Goal: Answer question/provide support: Share knowledge or assist other users

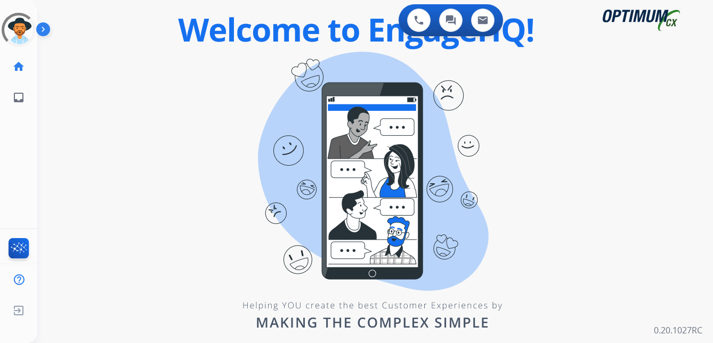
click at [136, 87] on div "swap_horiz Break voice bridge close_fullscreen Connect 3-Way Call merge_type Se…" at bounding box center [362, 63] width 650 height 51
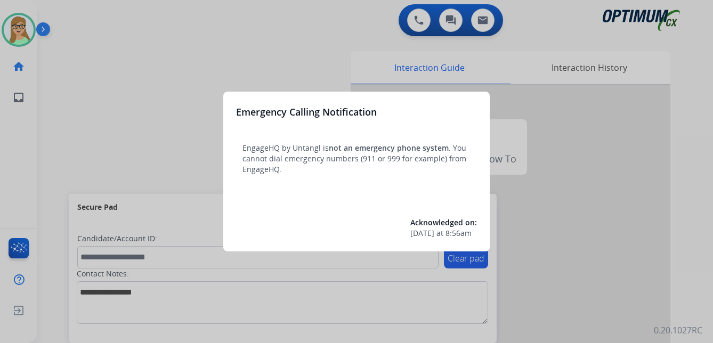
click at [128, 93] on div at bounding box center [356, 171] width 713 height 343
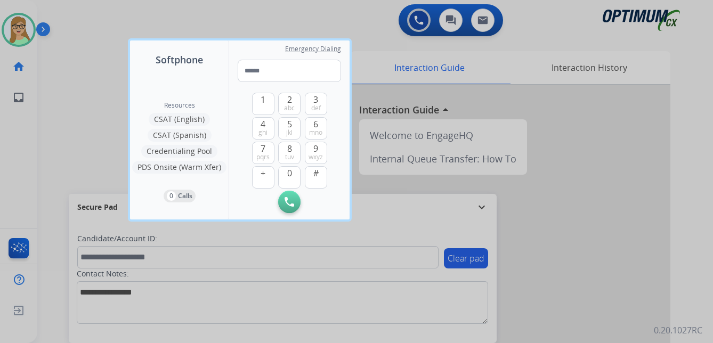
click at [69, 102] on div at bounding box center [356, 171] width 713 height 343
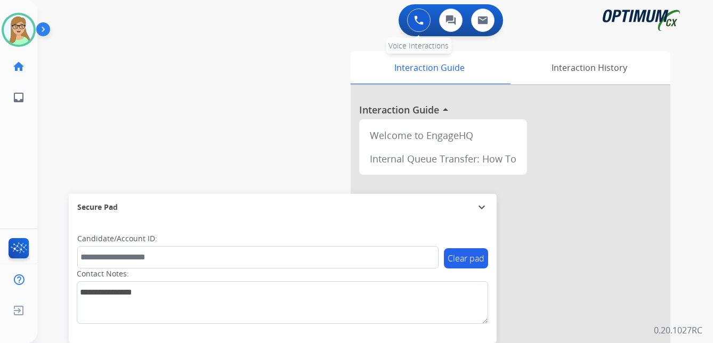
click at [413, 17] on button at bounding box center [418, 20] width 23 height 23
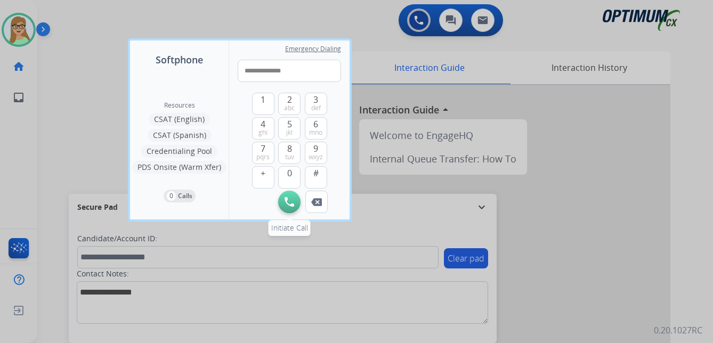
type input "**********"
click at [287, 203] on img at bounding box center [289, 202] width 10 height 10
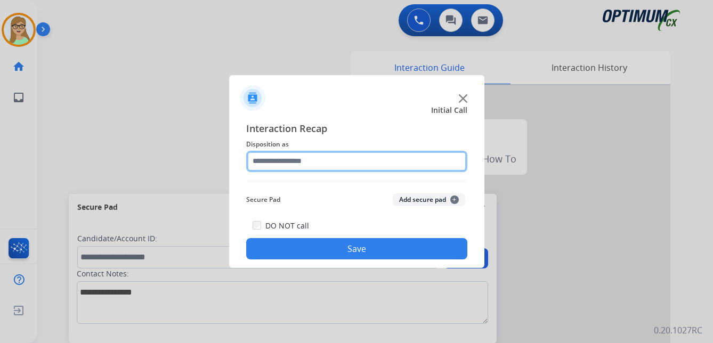
click at [289, 163] on input "text" at bounding box center [356, 161] width 221 height 21
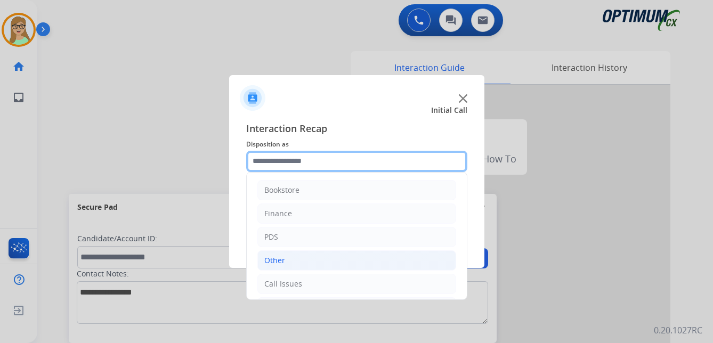
scroll to position [53, 0]
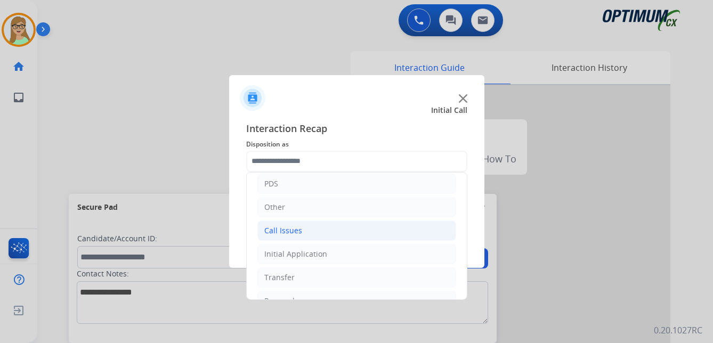
click at [289, 232] on div "Call Issues" at bounding box center [283, 230] width 38 height 11
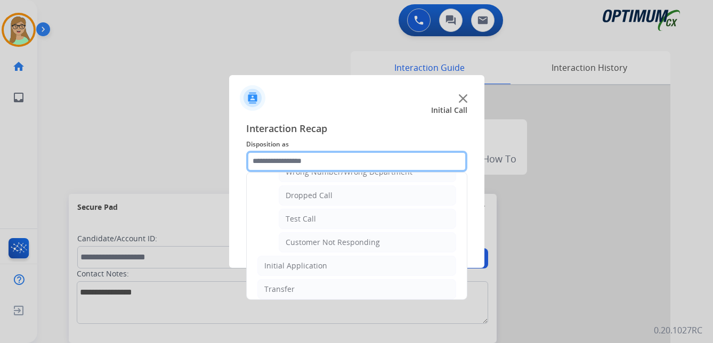
scroll to position [160, 0]
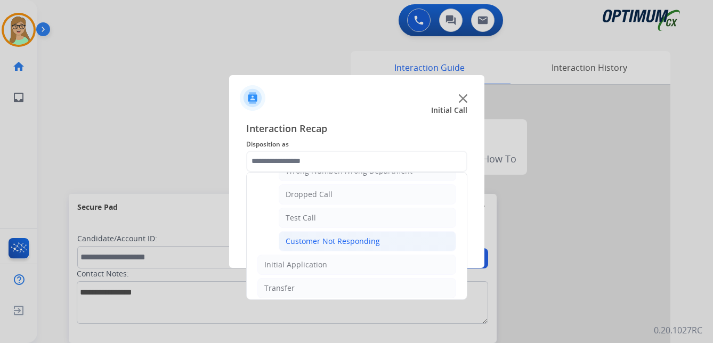
click at [328, 240] on div "Customer Not Responding" at bounding box center [332, 241] width 94 height 11
type input "**********"
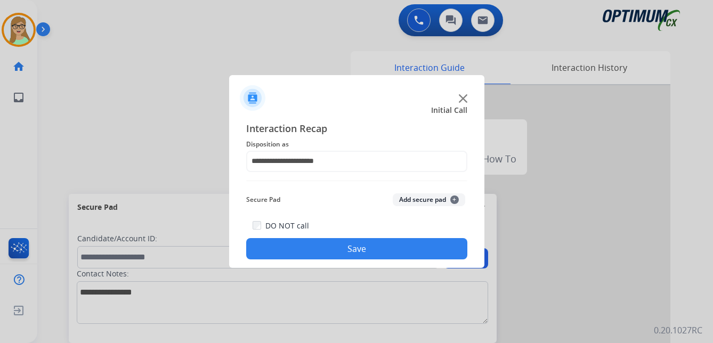
click at [344, 251] on button "Save" at bounding box center [356, 248] width 221 height 21
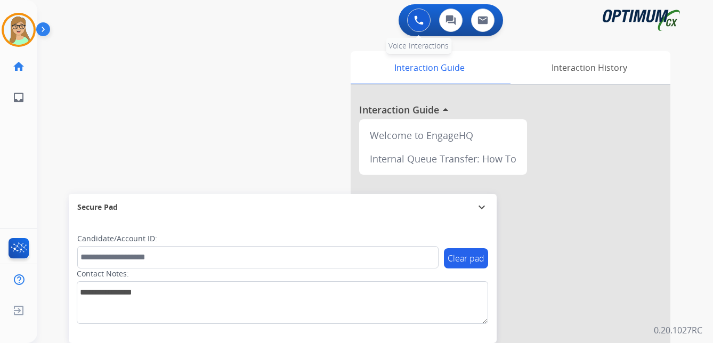
click at [421, 19] on img at bounding box center [419, 20] width 10 height 10
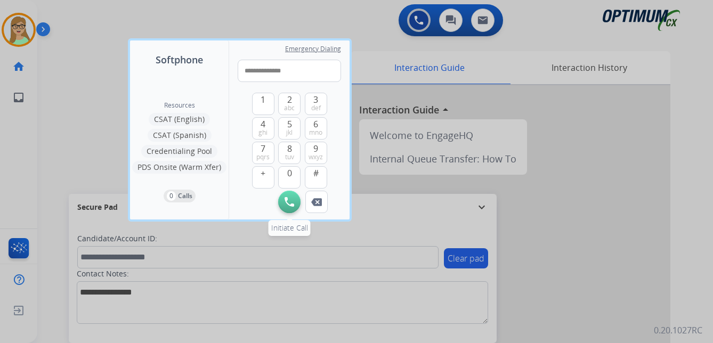
type input "**********"
click at [288, 202] on img at bounding box center [289, 202] width 10 height 10
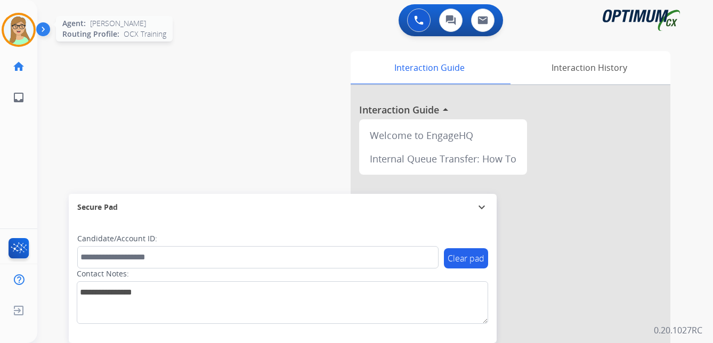
click at [17, 27] on img at bounding box center [19, 30] width 30 height 30
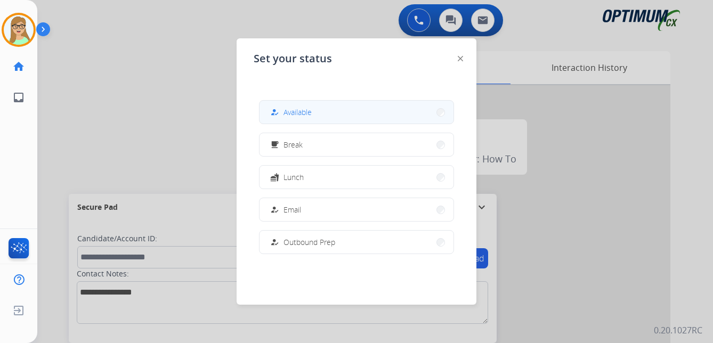
click at [301, 111] on span "Available" at bounding box center [297, 112] width 28 height 11
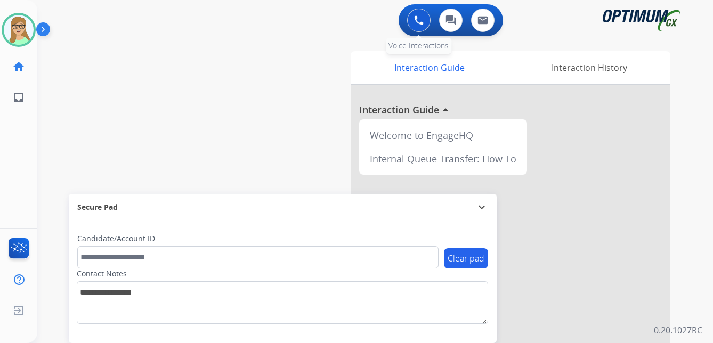
click at [422, 23] on img at bounding box center [419, 20] width 10 height 10
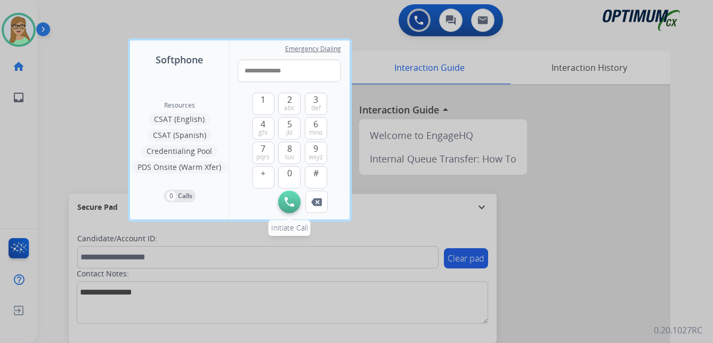
type input "**********"
click at [291, 199] on img at bounding box center [289, 202] width 10 height 10
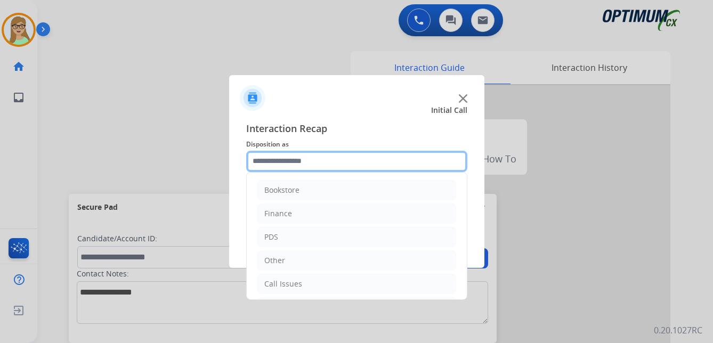
click at [290, 161] on input "text" at bounding box center [356, 161] width 221 height 21
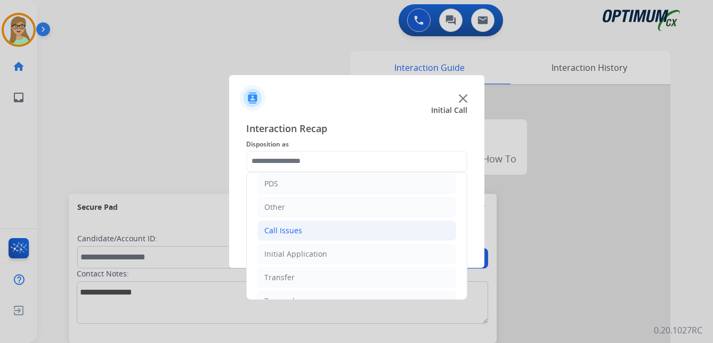
click at [285, 228] on div "Call Issues" at bounding box center [283, 230] width 38 height 11
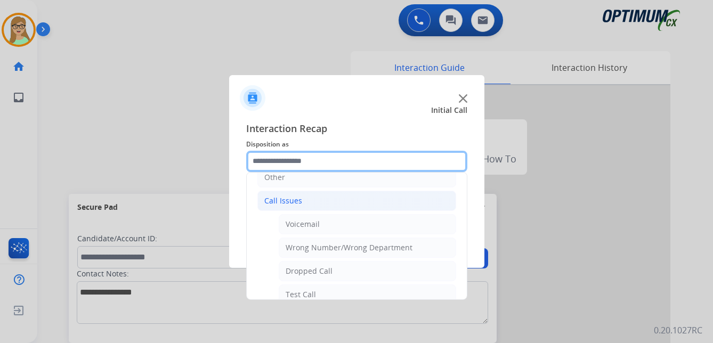
scroll to position [30, 0]
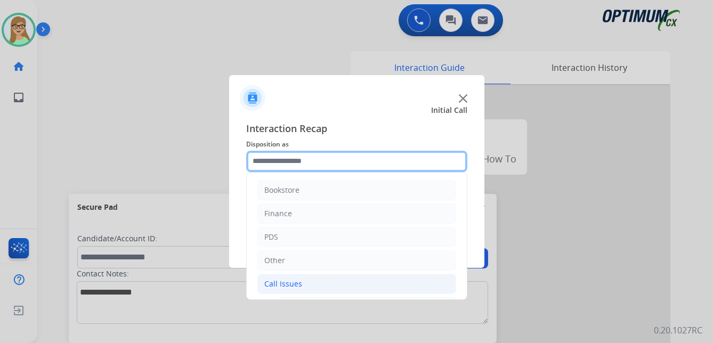
click at [290, 160] on input "text" at bounding box center [356, 161] width 221 height 21
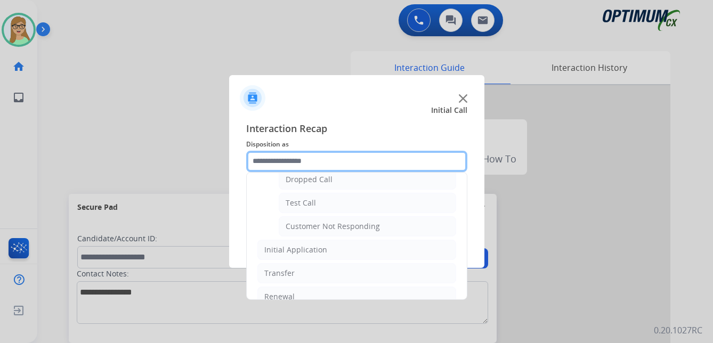
scroll to position [190, 0]
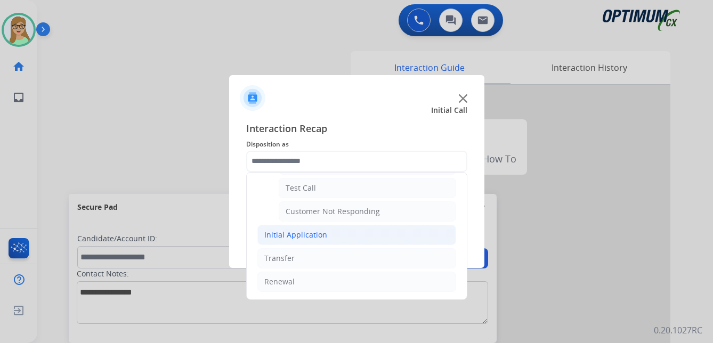
click at [304, 238] on div "Initial Application" at bounding box center [295, 235] width 63 height 11
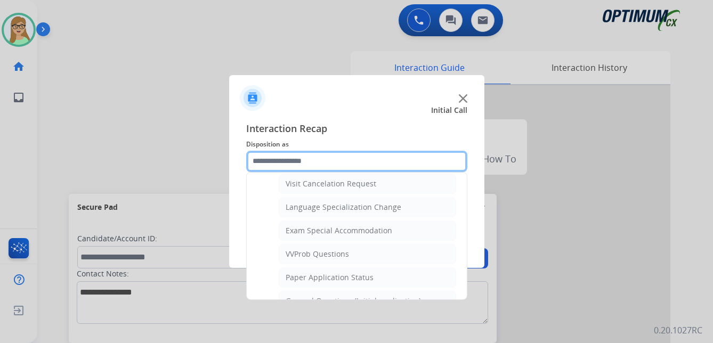
scroll to position [562, 0]
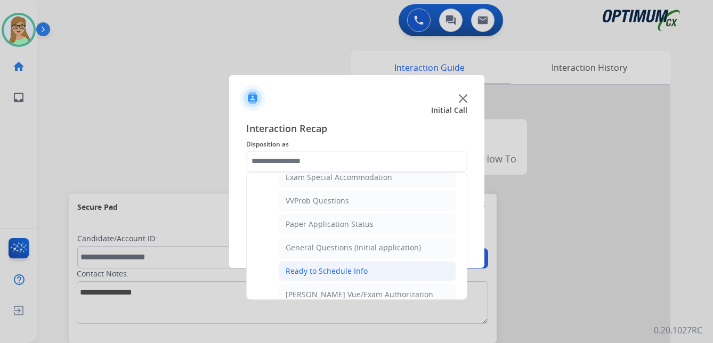
click at [306, 271] on div "Ready to Schedule Info" at bounding box center [326, 271] width 82 height 11
type input "**********"
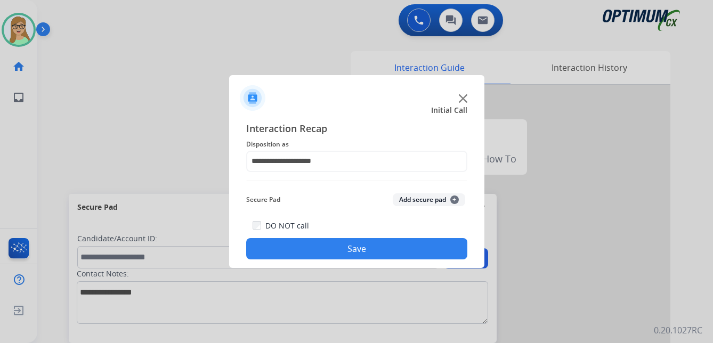
click at [321, 245] on button "Save" at bounding box center [356, 248] width 221 height 21
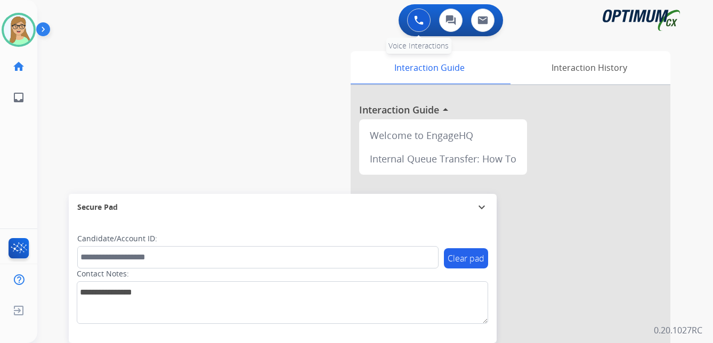
click at [419, 25] on button at bounding box center [418, 20] width 23 height 23
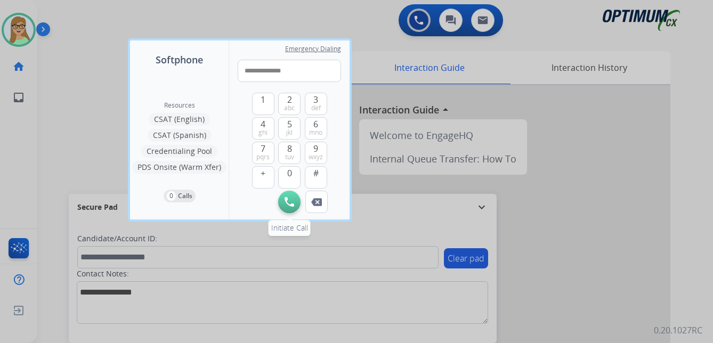
type input "**********"
click at [288, 205] on img at bounding box center [289, 202] width 10 height 10
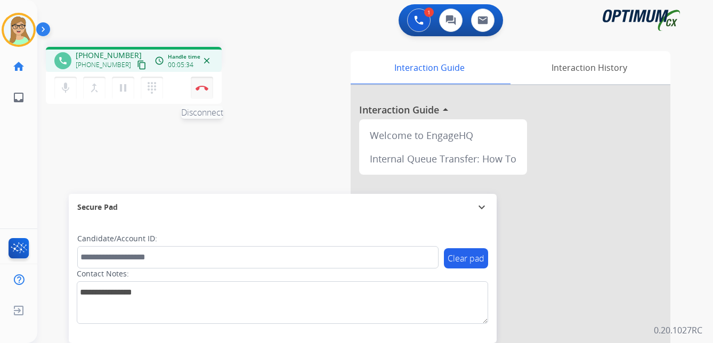
click at [205, 88] on img at bounding box center [201, 87] width 13 height 5
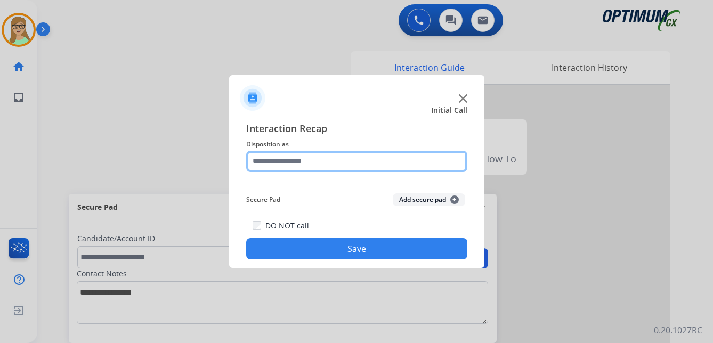
click at [274, 165] on input "text" at bounding box center [356, 161] width 221 height 21
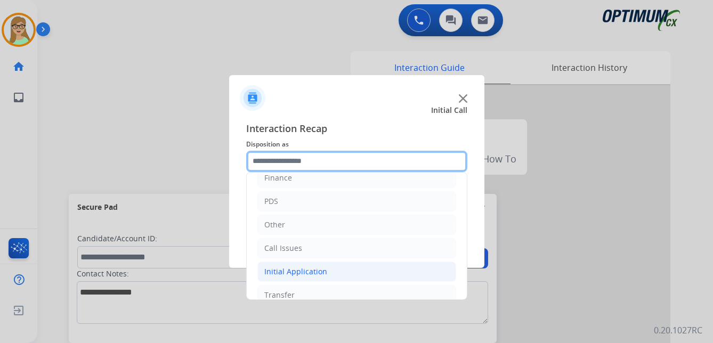
scroll to position [53, 0]
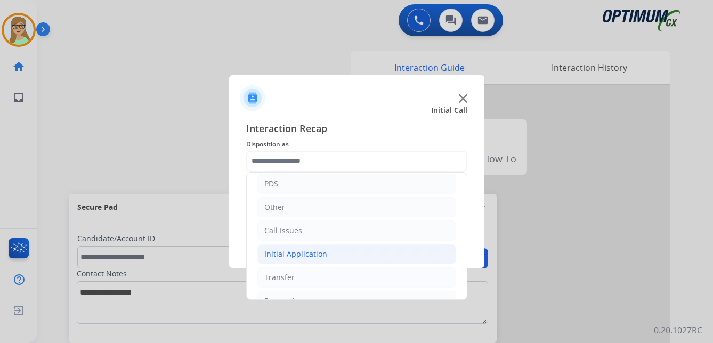
click at [294, 253] on div "Initial Application" at bounding box center [295, 254] width 63 height 11
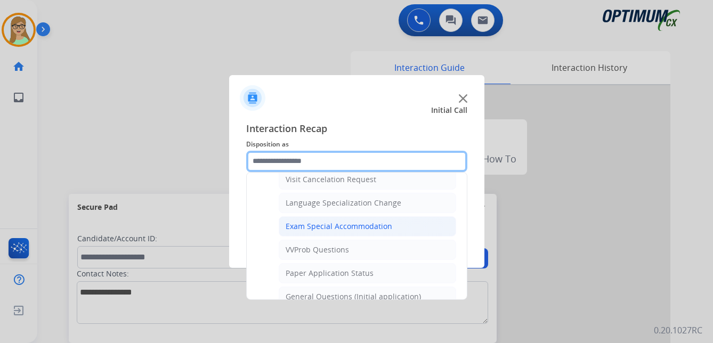
scroll to position [533, 0]
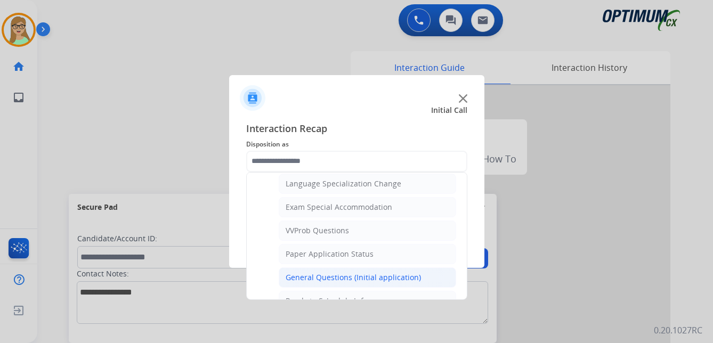
click at [313, 277] on div "General Questions (Initial application)" at bounding box center [352, 277] width 135 height 11
type input "**********"
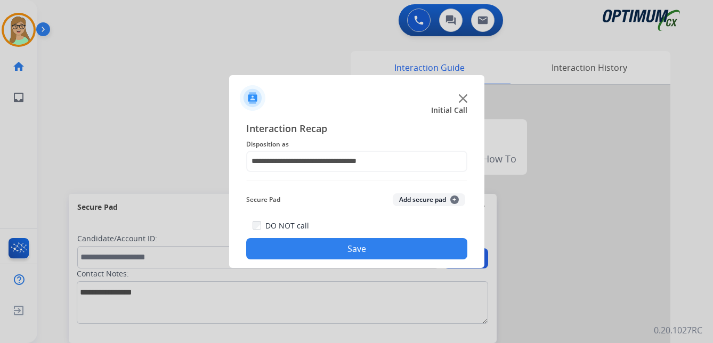
click at [303, 251] on button "Save" at bounding box center [356, 248] width 221 height 21
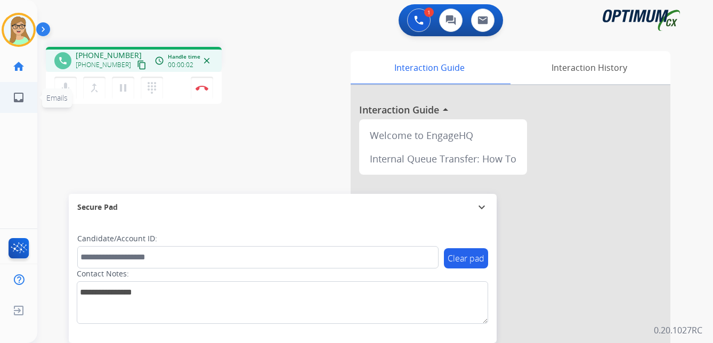
drag, startPoint x: 131, startPoint y: 65, endPoint x: 3, endPoint y: 99, distance: 132.3
click at [137, 66] on mat-icon "content_copy" at bounding box center [142, 65] width 10 height 10
click at [201, 89] on img at bounding box center [201, 87] width 13 height 5
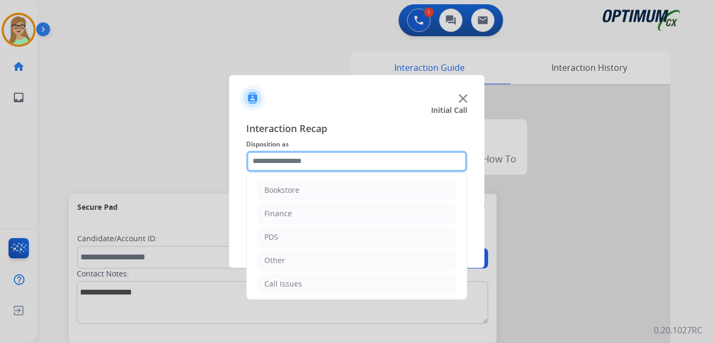
click at [299, 162] on input "text" at bounding box center [356, 161] width 221 height 21
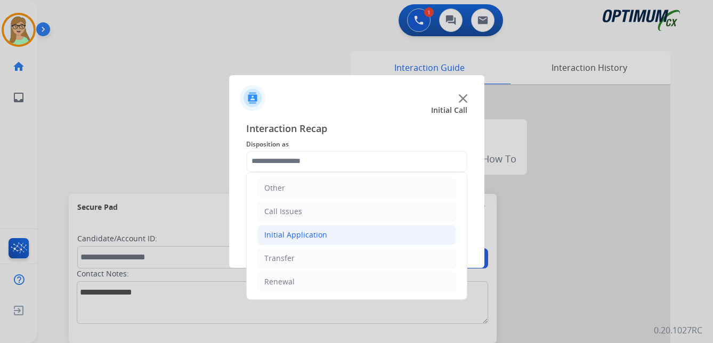
click at [312, 233] on div "Initial Application" at bounding box center [295, 235] width 63 height 11
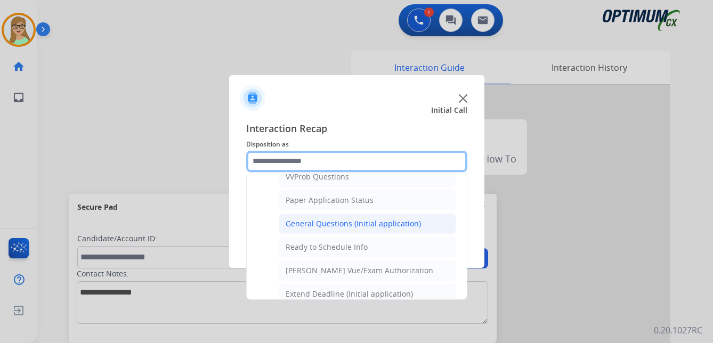
scroll to position [605, 0]
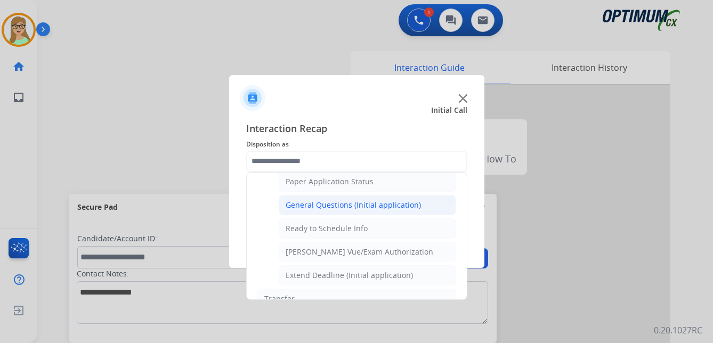
click at [317, 203] on div "General Questions (Initial application)" at bounding box center [352, 205] width 135 height 11
type input "**********"
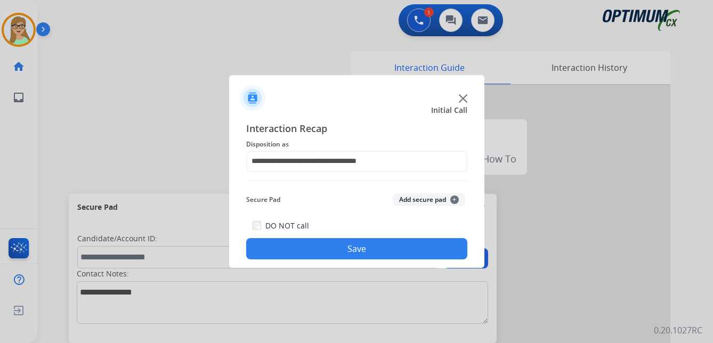
click at [312, 246] on button "Save" at bounding box center [356, 248] width 221 height 21
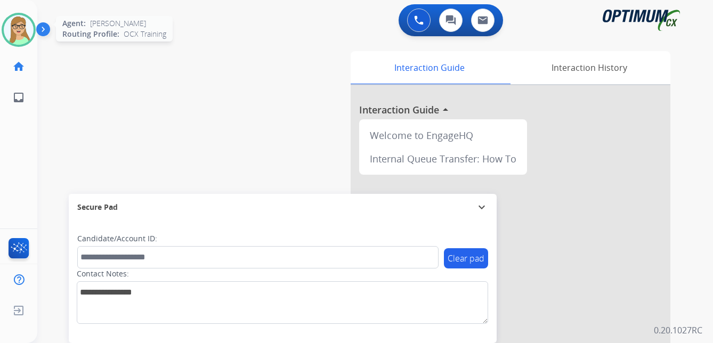
click at [18, 33] on img at bounding box center [19, 30] width 30 height 30
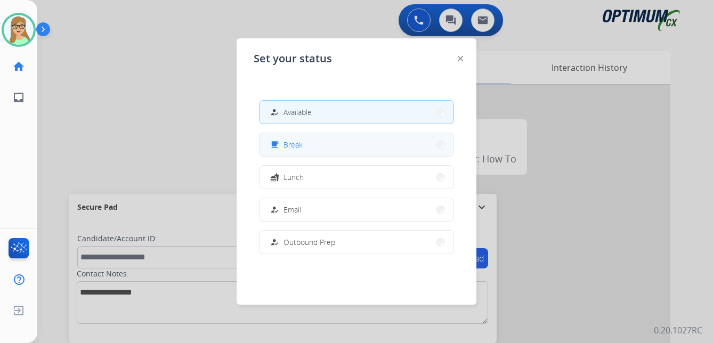
click at [298, 143] on span "Break" at bounding box center [292, 144] width 19 height 11
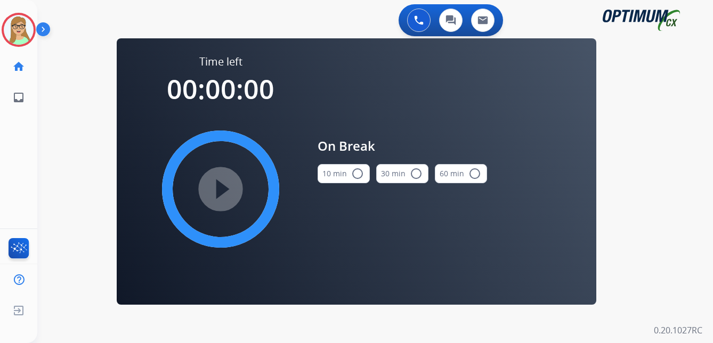
click at [358, 170] on mat-icon "radio_button_unchecked" at bounding box center [357, 173] width 13 height 13
click at [218, 190] on mat-icon "play_circle_filled" at bounding box center [220, 189] width 13 height 13
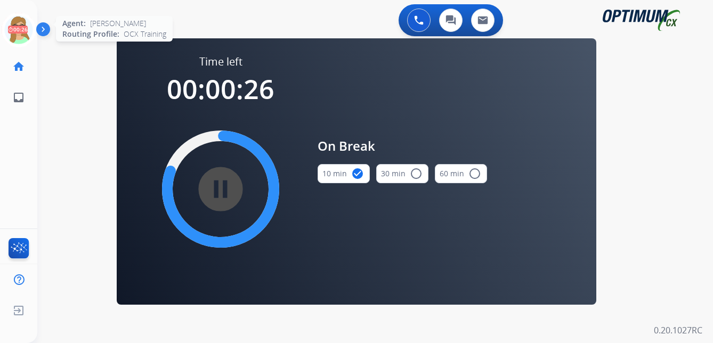
click at [23, 30] on icon at bounding box center [19, 30] width 35 height 35
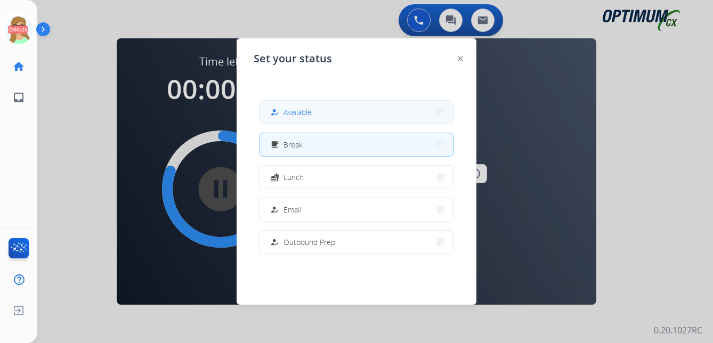
click at [296, 115] on span "Available" at bounding box center [297, 112] width 28 height 11
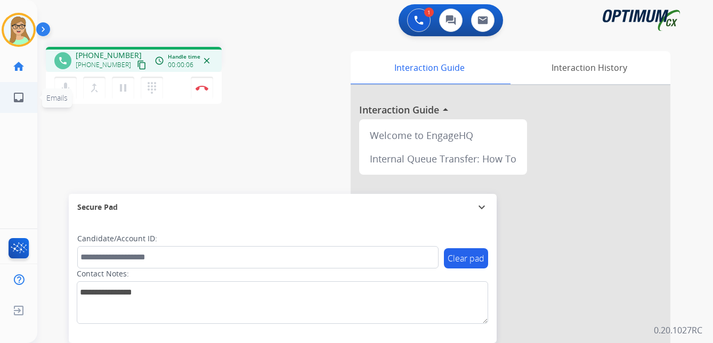
drag, startPoint x: 129, startPoint y: 66, endPoint x: 2, endPoint y: 109, distance: 134.2
click at [137, 66] on mat-icon "content_copy" at bounding box center [142, 65] width 10 height 10
click at [202, 86] on img at bounding box center [201, 87] width 13 height 5
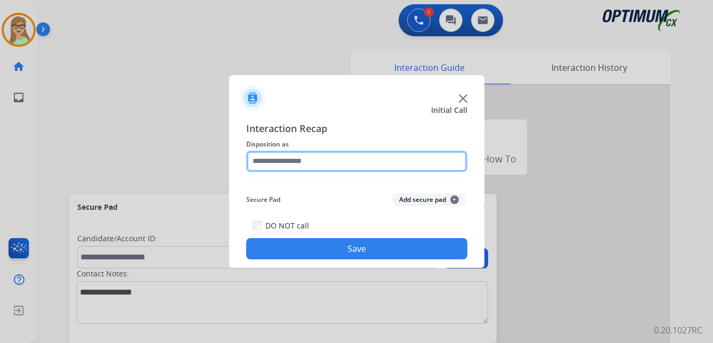
click at [278, 163] on input "text" at bounding box center [356, 161] width 221 height 21
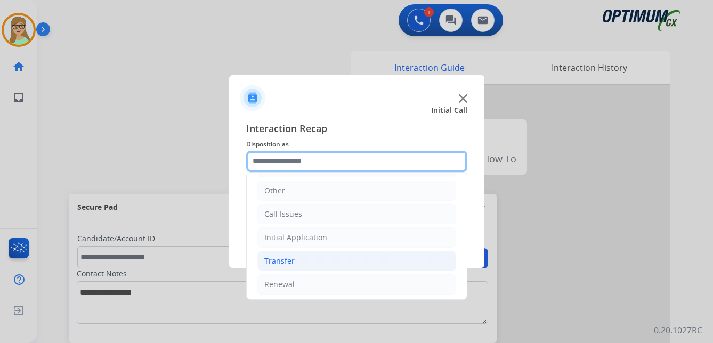
scroll to position [72, 0]
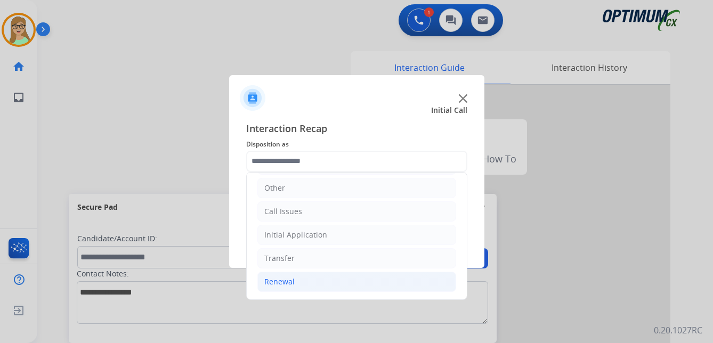
click at [288, 281] on div "Renewal" at bounding box center [279, 281] width 30 height 11
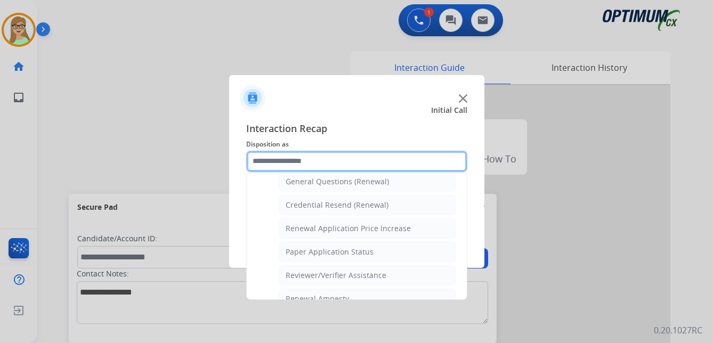
scroll to position [305, 0]
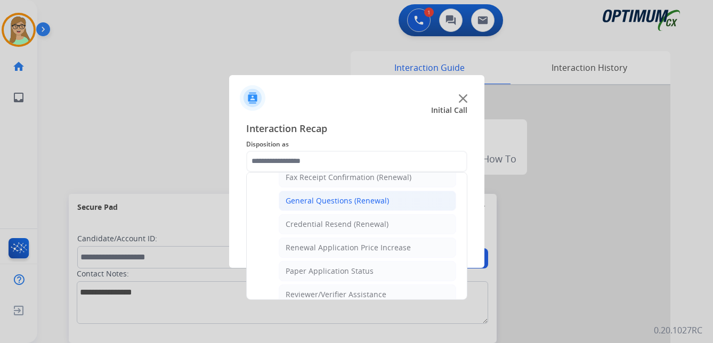
click at [307, 203] on div "General Questions (Renewal)" at bounding box center [336, 200] width 103 height 11
type input "**********"
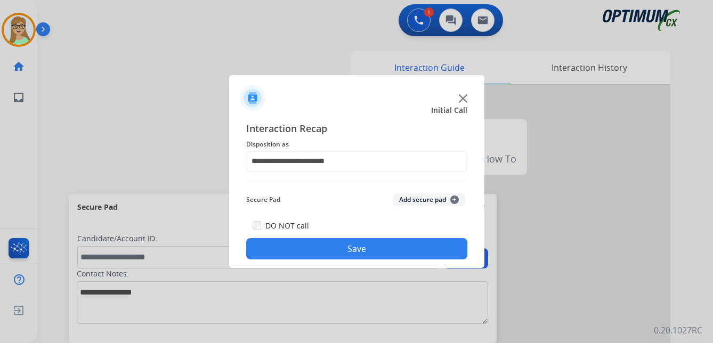
click at [331, 247] on button "Save" at bounding box center [356, 248] width 221 height 21
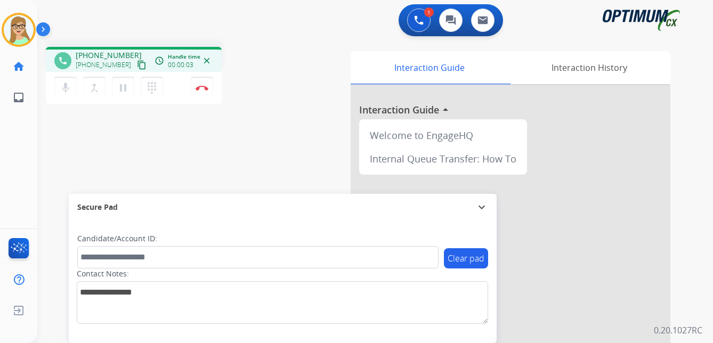
click at [137, 66] on mat-icon "content_copy" at bounding box center [142, 65] width 10 height 10
click at [205, 88] on img at bounding box center [201, 87] width 13 height 5
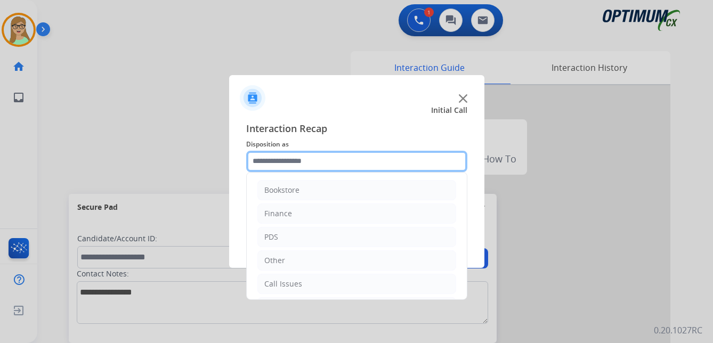
click at [280, 155] on input "text" at bounding box center [356, 161] width 221 height 21
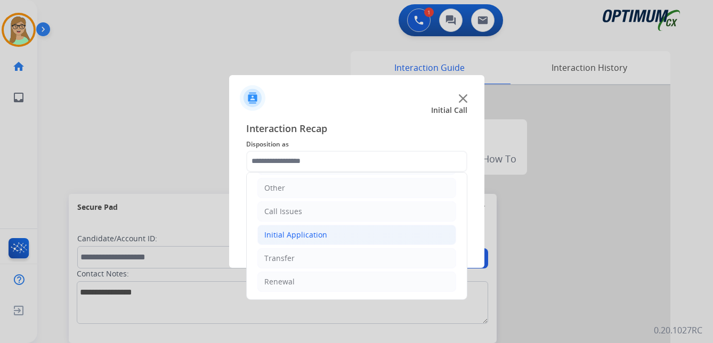
click at [301, 231] on div "Initial Application" at bounding box center [295, 235] width 63 height 11
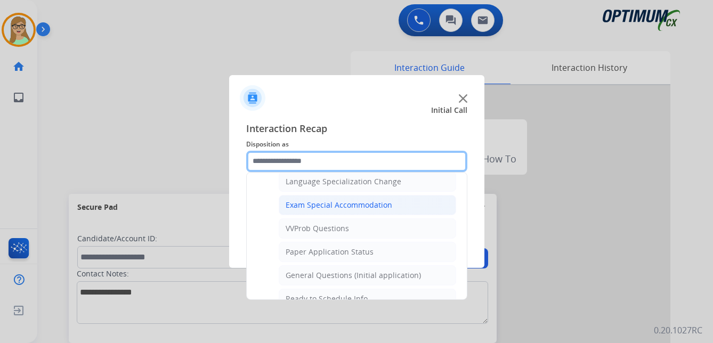
scroll to position [552, 0]
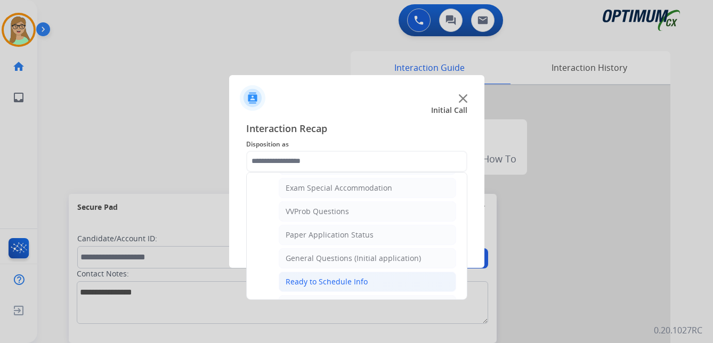
click at [301, 281] on div "Ready to Schedule Info" at bounding box center [326, 281] width 82 height 11
type input "**********"
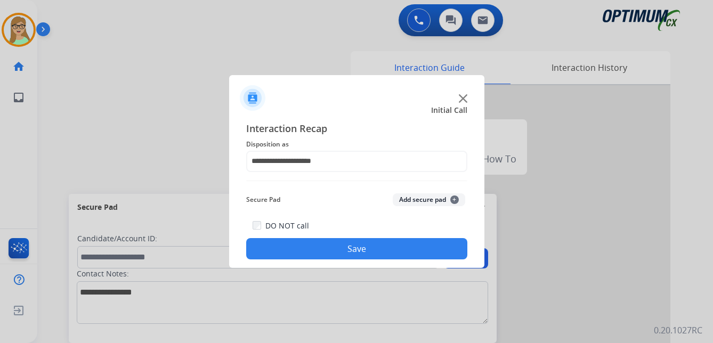
click at [301, 246] on button "Save" at bounding box center [356, 248] width 221 height 21
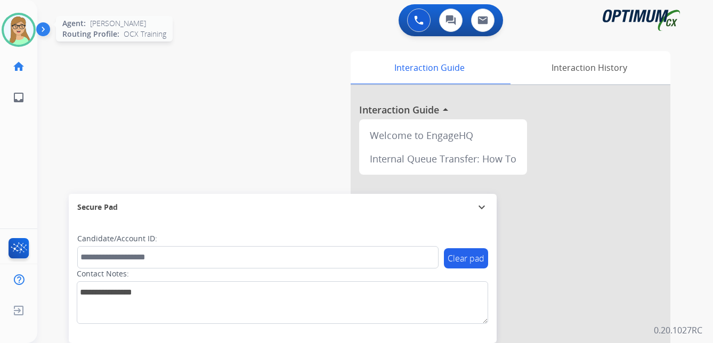
click at [34, 31] on div at bounding box center [19, 30] width 34 height 34
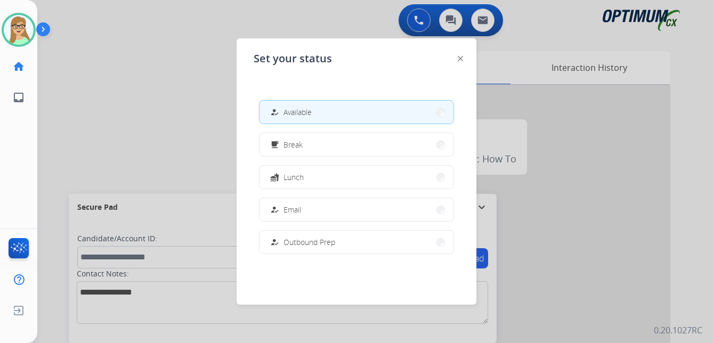
click at [104, 122] on div at bounding box center [356, 171] width 713 height 343
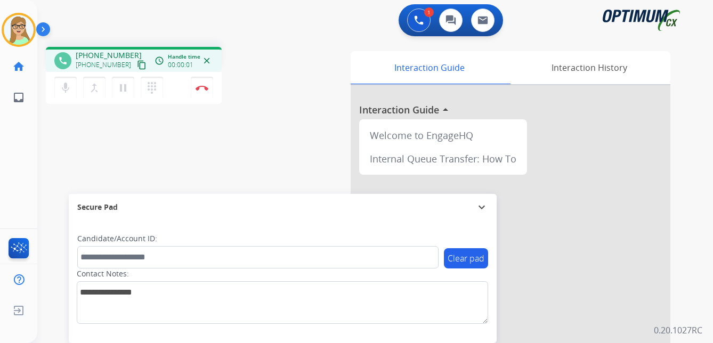
click at [137, 66] on mat-icon "content_copy" at bounding box center [142, 65] width 10 height 10
click at [205, 88] on img at bounding box center [201, 87] width 13 height 5
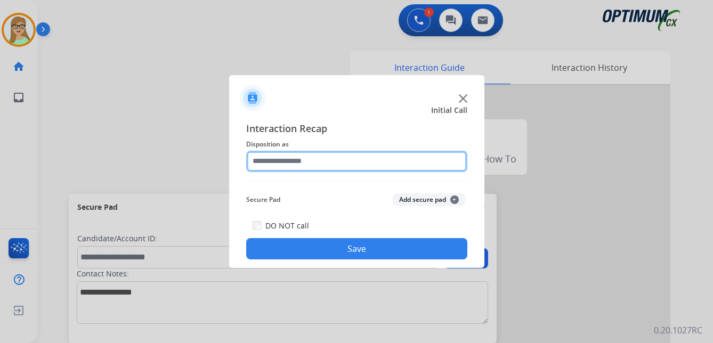
click at [279, 157] on input "text" at bounding box center [356, 161] width 221 height 21
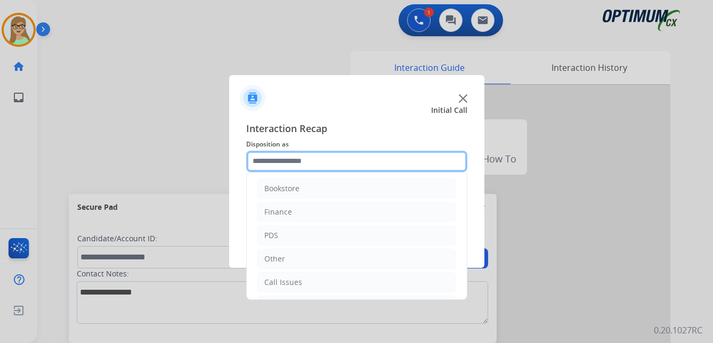
scroll to position [0, 0]
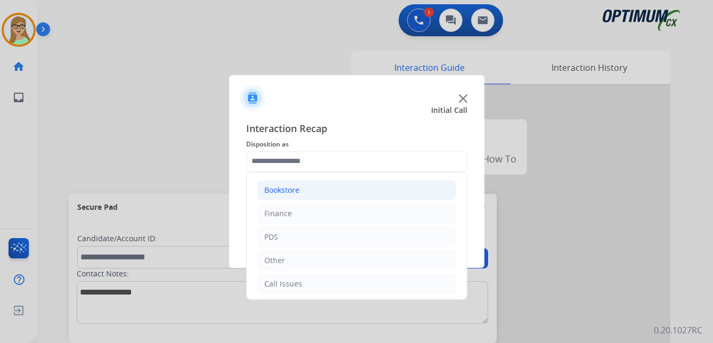
click at [288, 189] on div "Bookstore" at bounding box center [281, 190] width 35 height 11
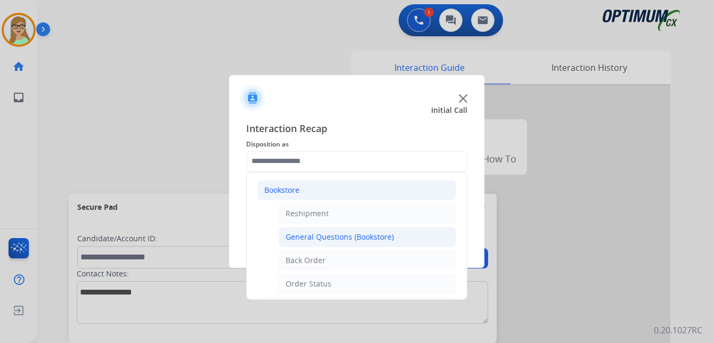
click at [338, 237] on div "General Questions (Bookstore)" at bounding box center [339, 237] width 108 height 11
type input "**********"
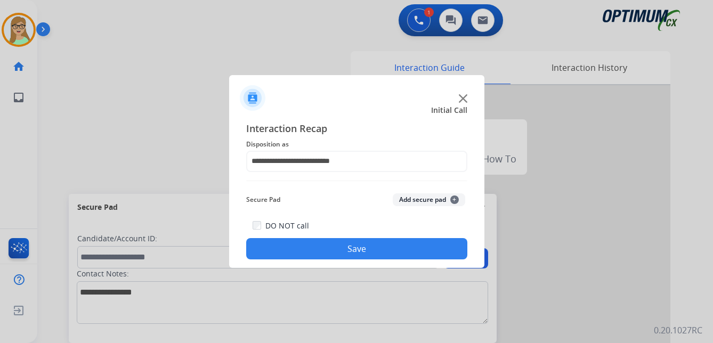
drag, startPoint x: 327, startPoint y: 249, endPoint x: 313, endPoint y: 250, distance: 14.4
click at [323, 249] on button "Save" at bounding box center [356, 248] width 221 height 21
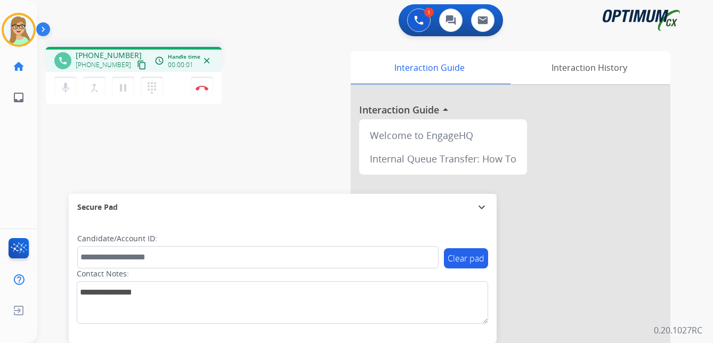
click at [137, 66] on mat-icon "content_copy" at bounding box center [142, 65] width 10 height 10
click at [206, 86] on img at bounding box center [201, 87] width 13 height 5
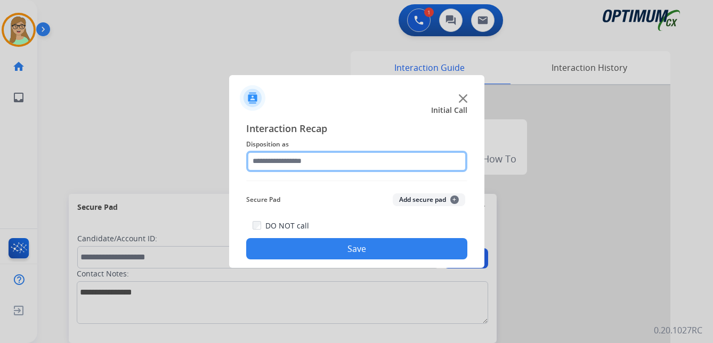
click at [285, 164] on input "text" at bounding box center [356, 161] width 221 height 21
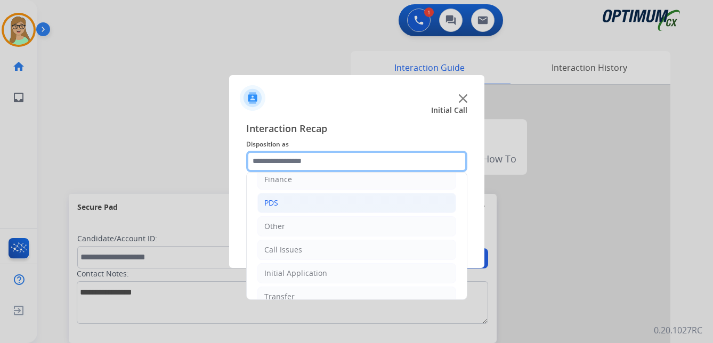
scroll to position [72, 0]
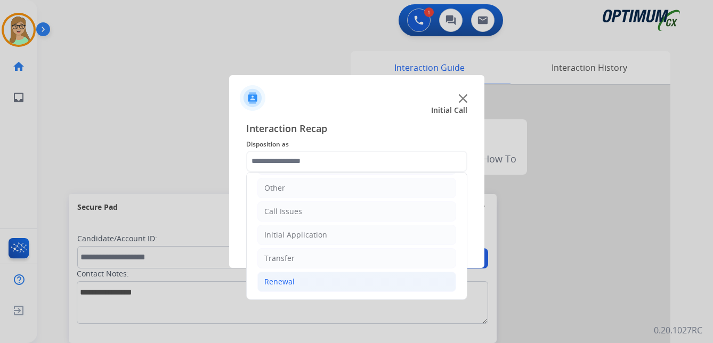
click at [288, 282] on div "Renewal" at bounding box center [279, 281] width 30 height 11
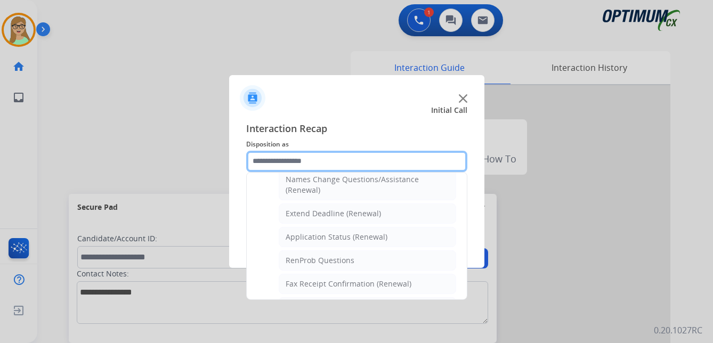
scroll to position [232, 0]
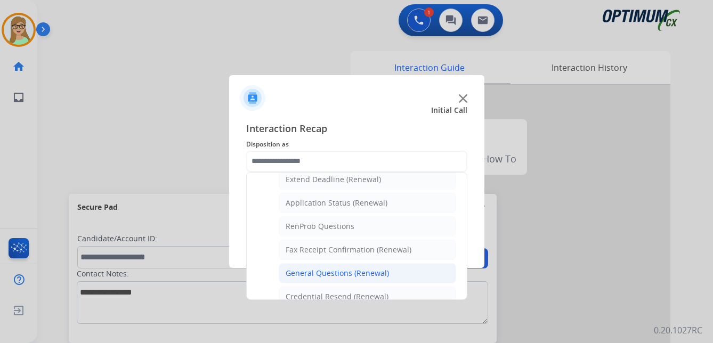
click at [349, 271] on div "General Questions (Renewal)" at bounding box center [336, 273] width 103 height 11
type input "**********"
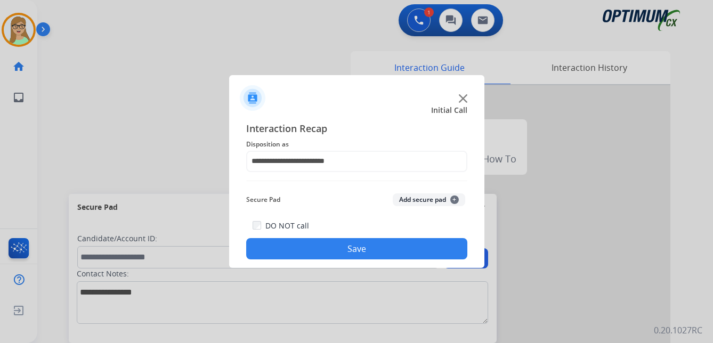
click at [345, 249] on button "Save" at bounding box center [356, 248] width 221 height 21
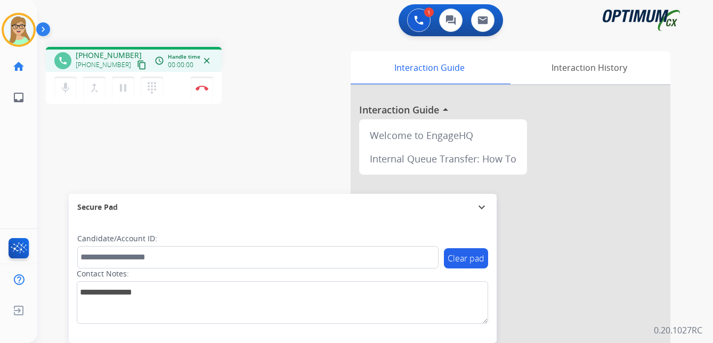
click at [137, 63] on mat-icon "content_copy" at bounding box center [142, 65] width 10 height 10
click at [203, 87] on img at bounding box center [201, 87] width 13 height 5
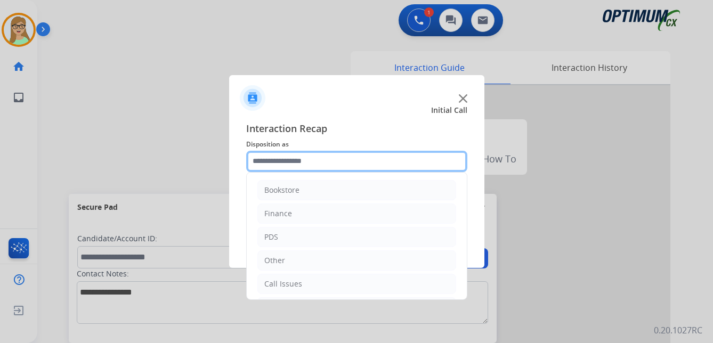
click at [283, 164] on input "text" at bounding box center [356, 161] width 221 height 21
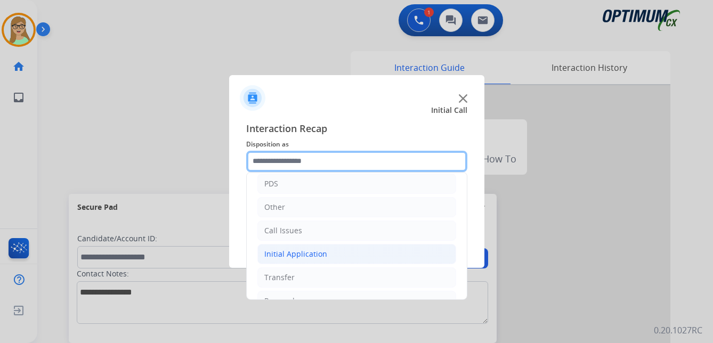
scroll to position [72, 0]
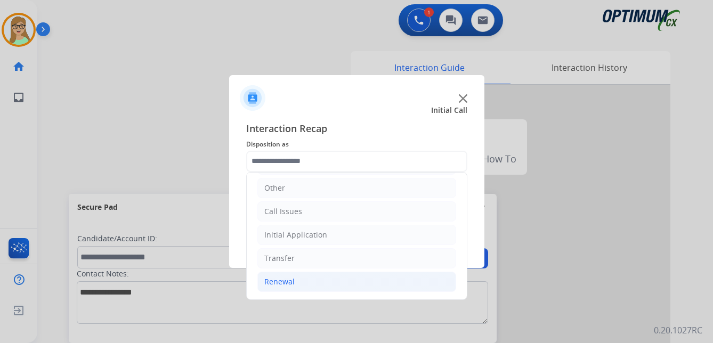
click at [279, 283] on div "Renewal" at bounding box center [279, 281] width 30 height 11
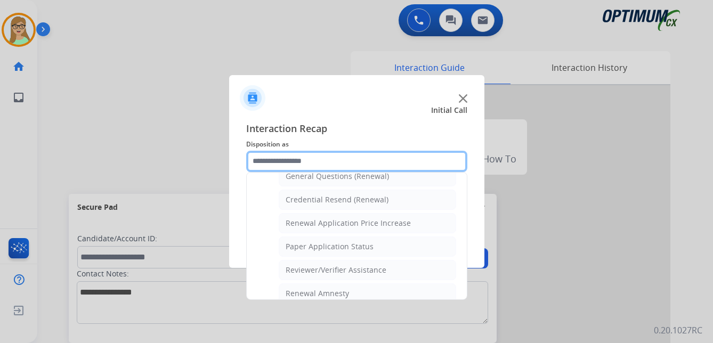
scroll to position [305, 0]
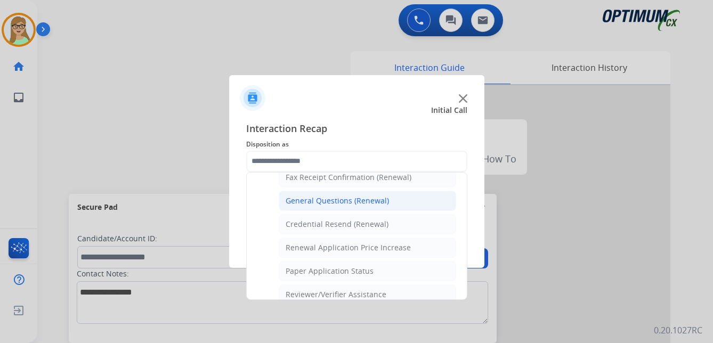
click at [309, 202] on div "General Questions (Renewal)" at bounding box center [336, 200] width 103 height 11
type input "**********"
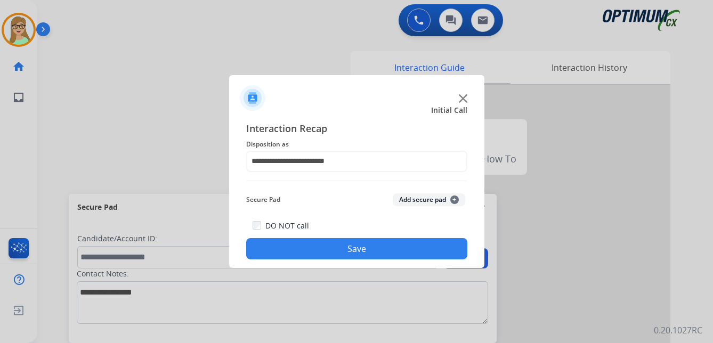
click at [306, 246] on button "Save" at bounding box center [356, 248] width 221 height 21
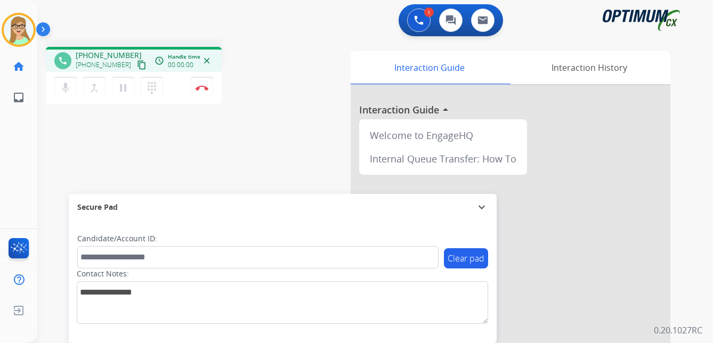
click at [137, 67] on mat-icon "content_copy" at bounding box center [142, 65] width 10 height 10
click at [206, 87] on img at bounding box center [201, 87] width 13 height 5
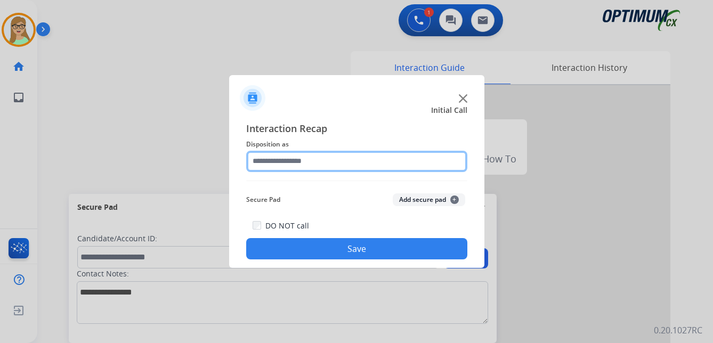
click at [270, 162] on input "text" at bounding box center [356, 161] width 221 height 21
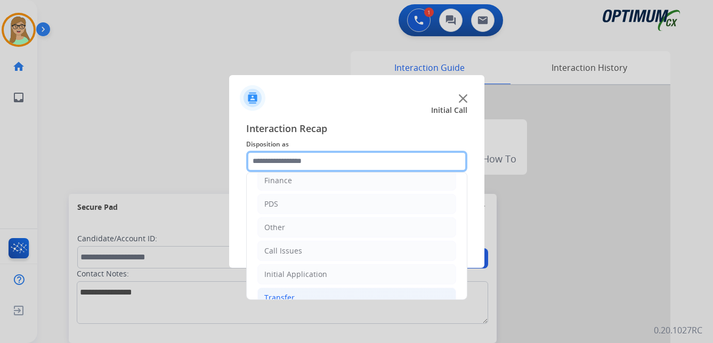
scroll to position [72, 0]
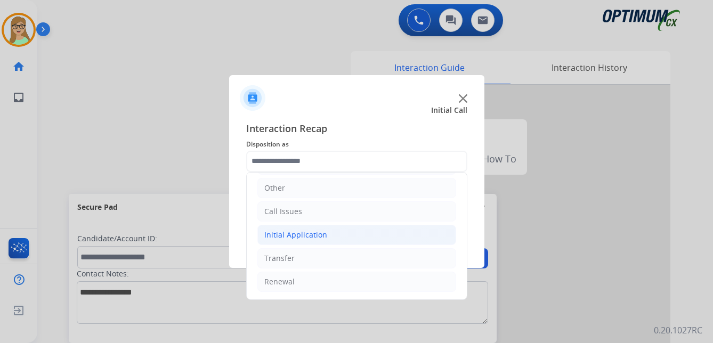
click at [300, 234] on div "Initial Application" at bounding box center [295, 235] width 63 height 11
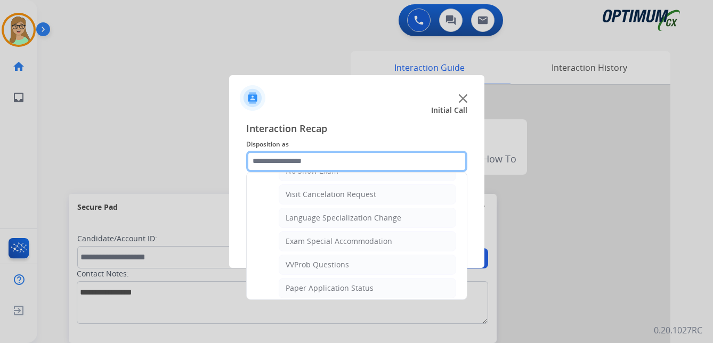
scroll to position [552, 0]
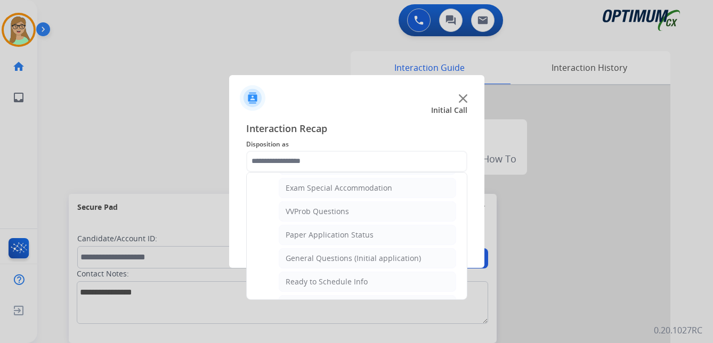
click at [332, 259] on div "General Questions (Initial application)" at bounding box center [352, 258] width 135 height 11
type input "**********"
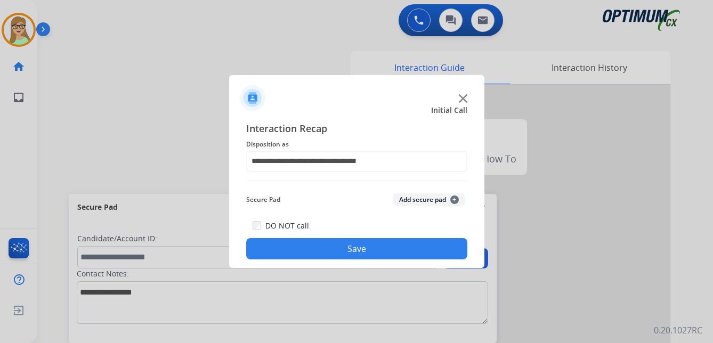
click at [324, 256] on button "Save" at bounding box center [356, 248] width 221 height 21
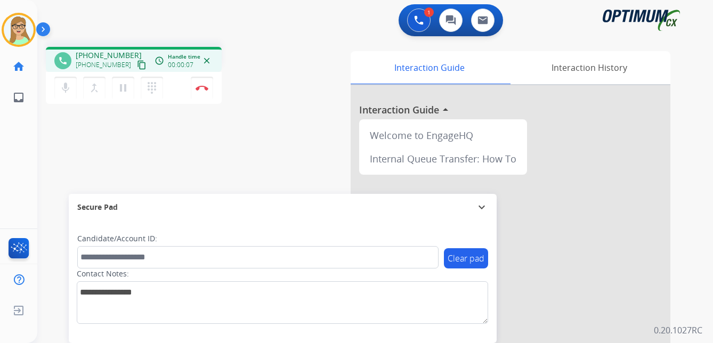
click at [137, 65] on mat-icon "content_copy" at bounding box center [142, 65] width 10 height 10
click at [203, 86] on img at bounding box center [201, 87] width 13 height 5
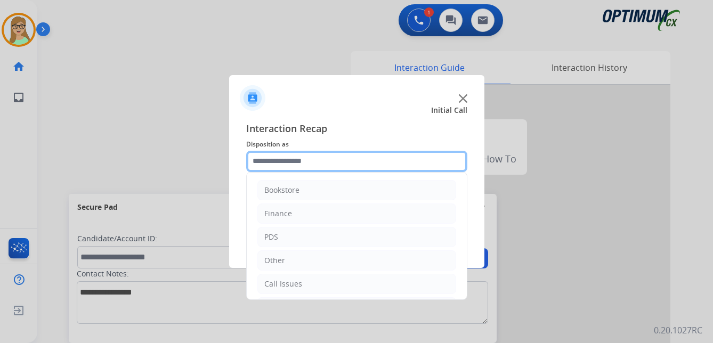
click at [276, 166] on input "text" at bounding box center [356, 161] width 221 height 21
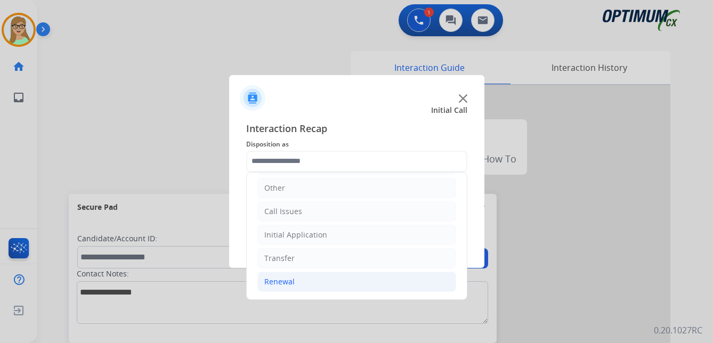
click at [274, 278] on div "Renewal" at bounding box center [279, 281] width 30 height 11
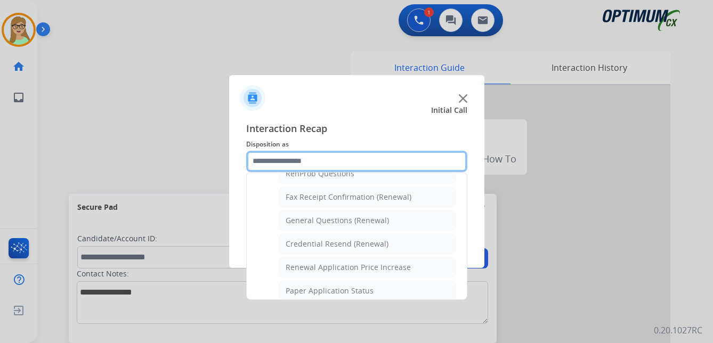
scroll to position [285, 0]
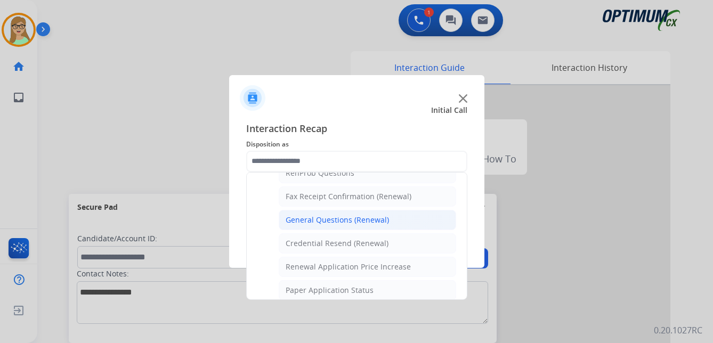
click at [313, 222] on div "General Questions (Renewal)" at bounding box center [336, 220] width 103 height 11
type input "**********"
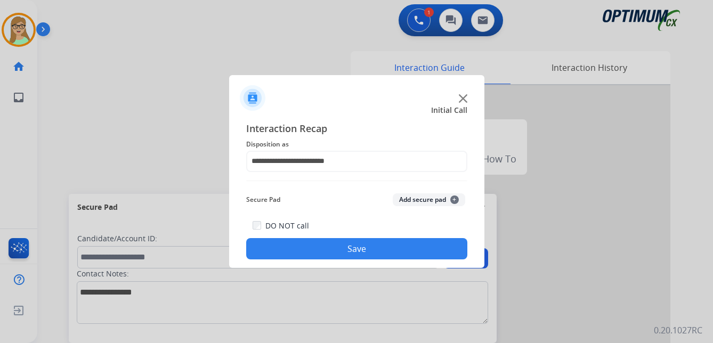
click at [307, 247] on button "Save" at bounding box center [356, 248] width 221 height 21
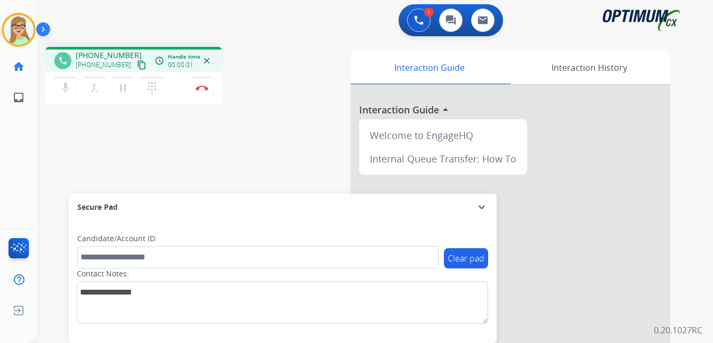
click at [137, 66] on mat-icon "content_copy" at bounding box center [142, 65] width 10 height 10
click at [203, 87] on img at bounding box center [201, 87] width 13 height 5
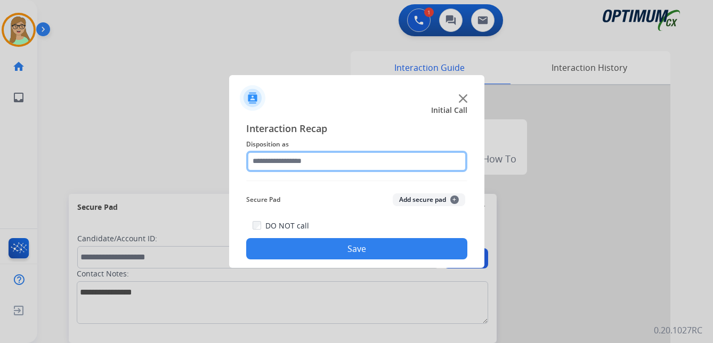
click at [285, 159] on input "text" at bounding box center [356, 161] width 221 height 21
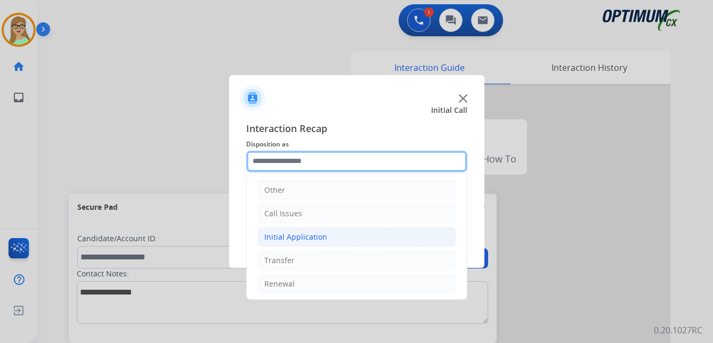
scroll to position [72, 0]
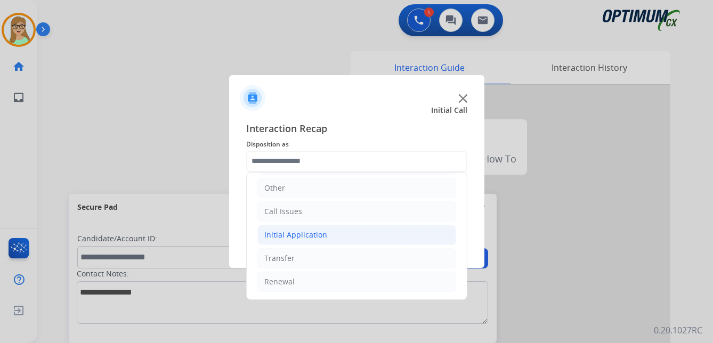
click at [289, 231] on div "Initial Application" at bounding box center [295, 235] width 63 height 11
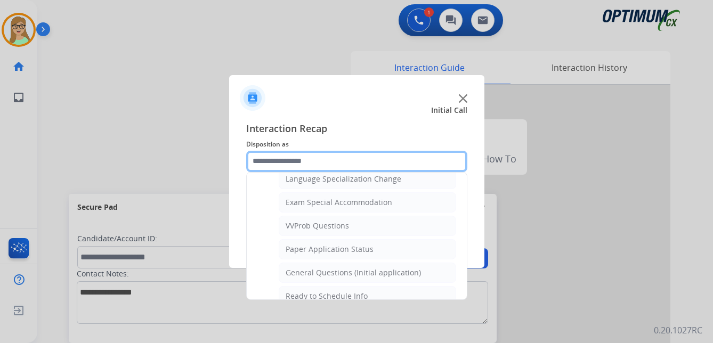
scroll to position [552, 0]
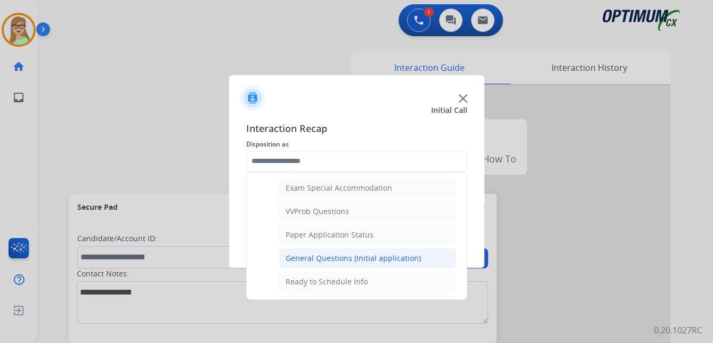
click at [323, 255] on div "General Questions (Initial application)" at bounding box center [352, 258] width 135 height 11
type input "**********"
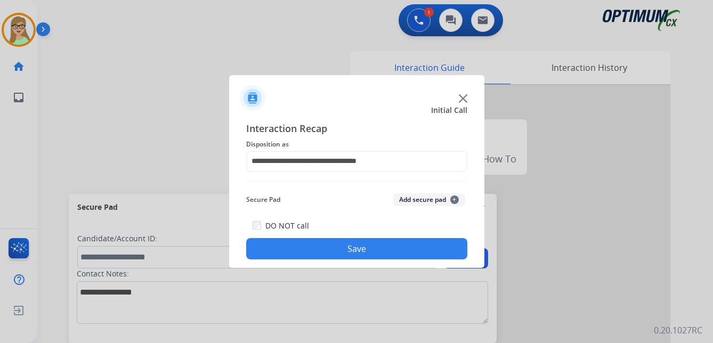
click at [315, 256] on button "Save" at bounding box center [356, 248] width 221 height 21
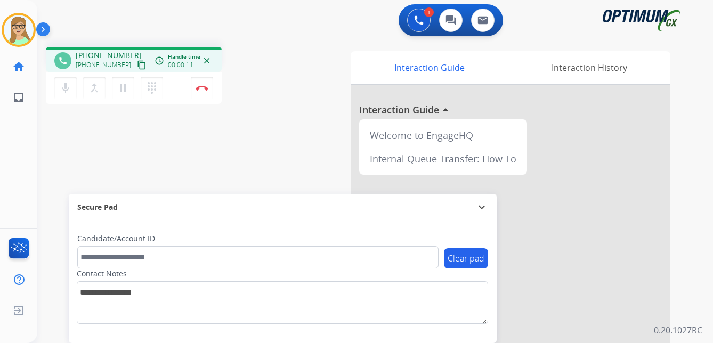
click at [137, 68] on mat-icon "content_copy" at bounding box center [142, 65] width 10 height 10
click at [206, 87] on img at bounding box center [201, 87] width 13 height 5
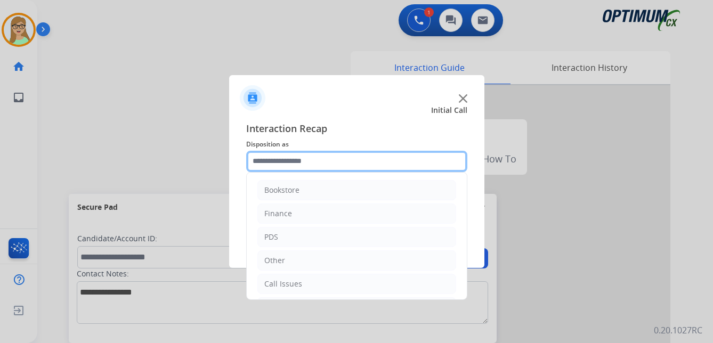
click at [289, 162] on input "text" at bounding box center [356, 161] width 221 height 21
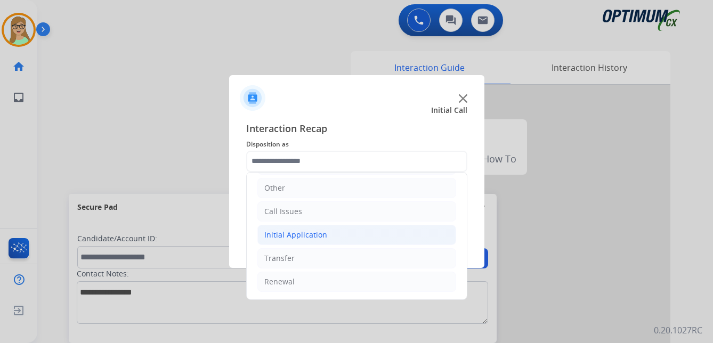
click at [305, 235] on div "Initial Application" at bounding box center [295, 235] width 63 height 11
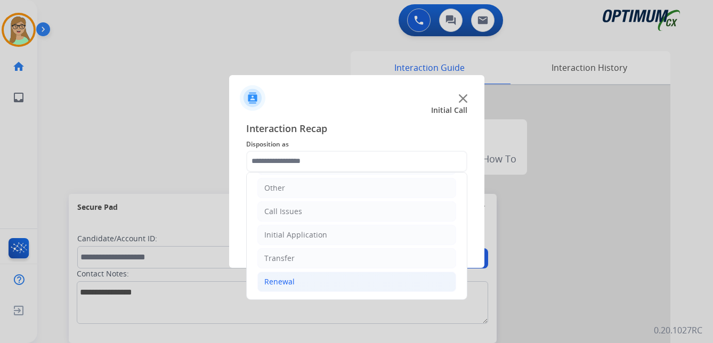
click at [278, 281] on div "Renewal" at bounding box center [279, 281] width 30 height 11
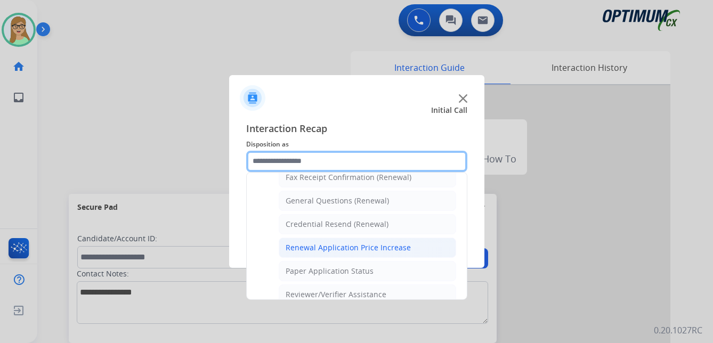
scroll to position [251, 0]
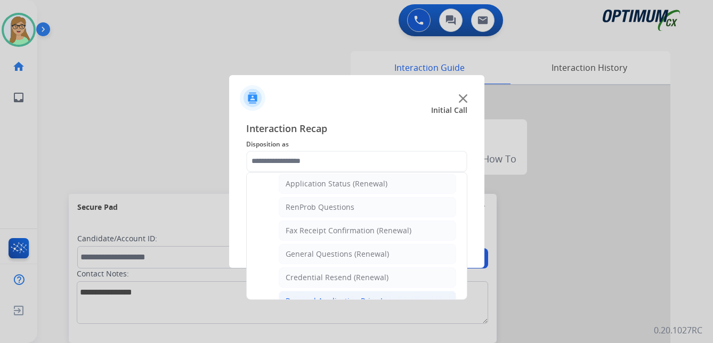
click at [368, 255] on div "General Questions (Renewal)" at bounding box center [336, 254] width 103 height 11
type input "**********"
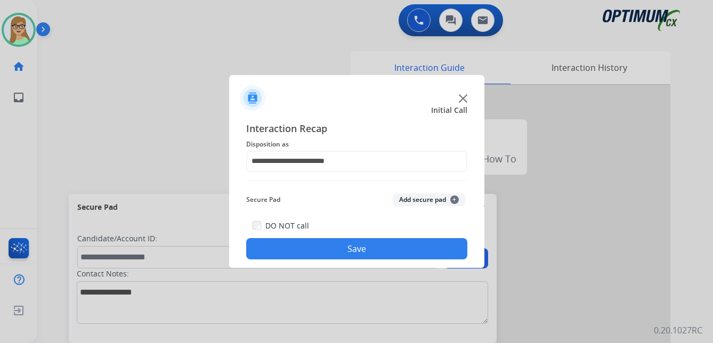
drag, startPoint x: 347, startPoint y: 250, endPoint x: 155, endPoint y: 289, distance: 195.8
click at [342, 250] on button "Save" at bounding box center [356, 248] width 221 height 21
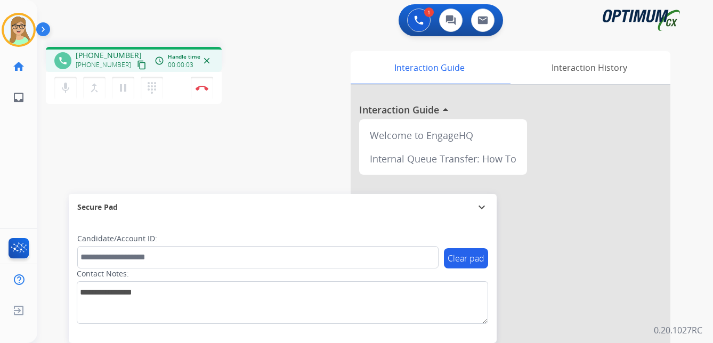
click at [137, 66] on mat-icon "content_copy" at bounding box center [142, 65] width 10 height 10
click at [202, 84] on button "Disconnect" at bounding box center [202, 88] width 22 height 22
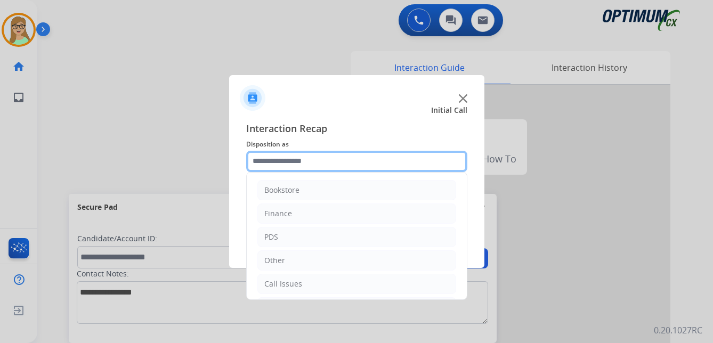
click at [273, 159] on input "text" at bounding box center [356, 161] width 221 height 21
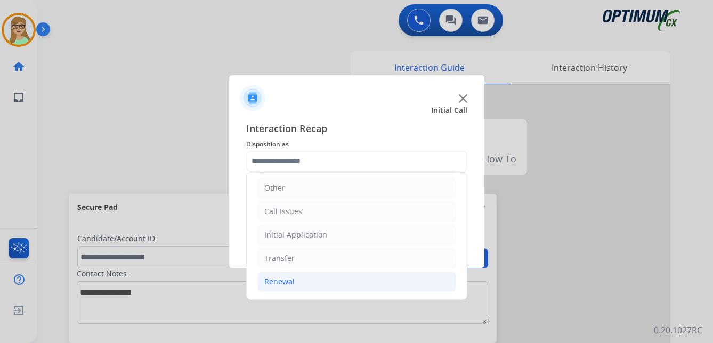
click at [284, 279] on div "Renewal" at bounding box center [279, 281] width 30 height 11
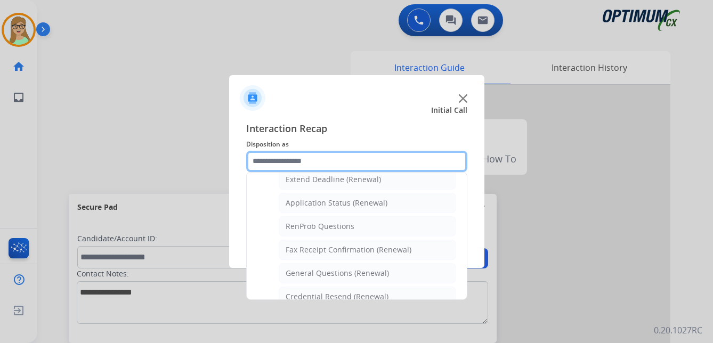
scroll to position [285, 0]
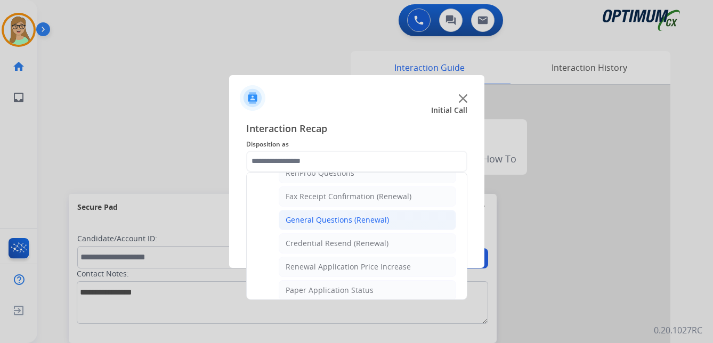
click at [305, 217] on div "General Questions (Renewal)" at bounding box center [336, 220] width 103 height 11
type input "**********"
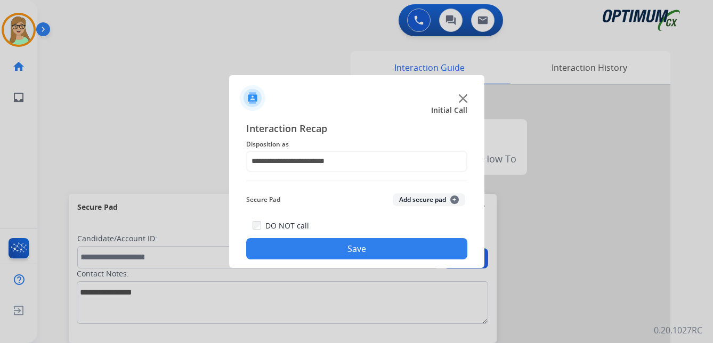
click at [299, 247] on button "Save" at bounding box center [356, 248] width 221 height 21
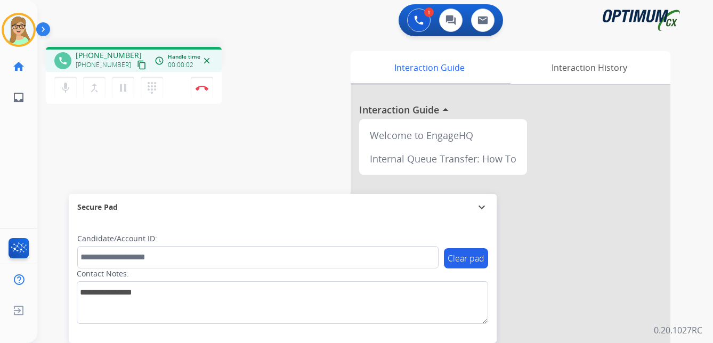
click at [137, 64] on mat-icon "content_copy" at bounding box center [142, 65] width 10 height 10
click at [203, 87] on img at bounding box center [201, 87] width 13 height 5
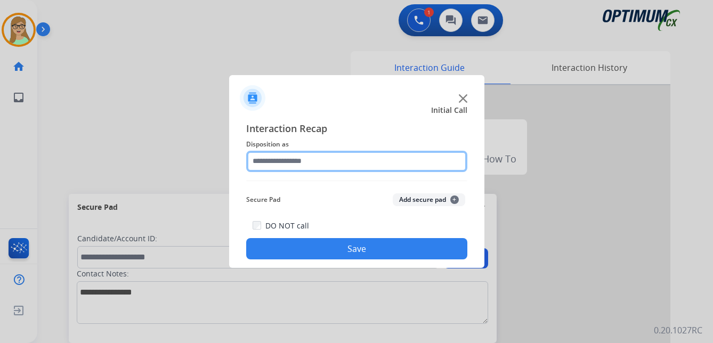
click at [300, 161] on input "text" at bounding box center [356, 161] width 221 height 21
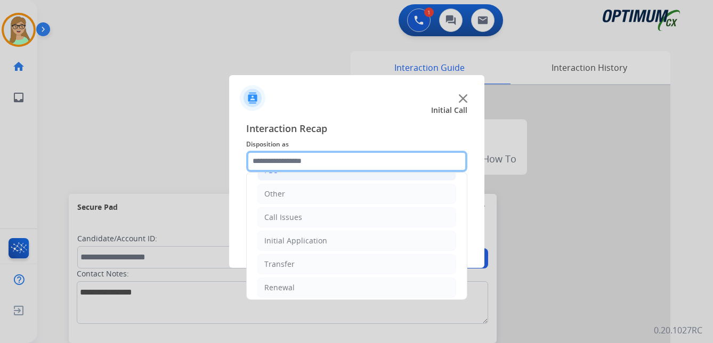
scroll to position [72, 0]
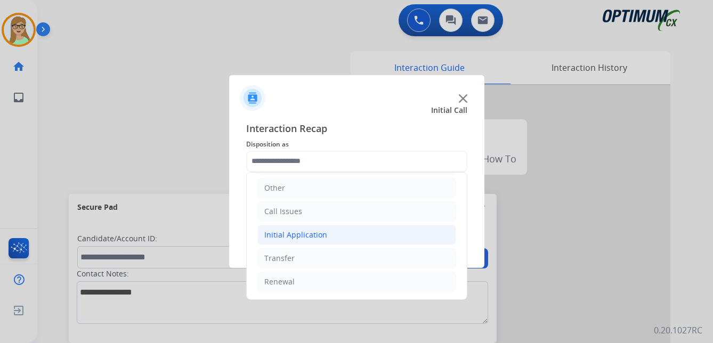
click at [303, 237] on div "Initial Application" at bounding box center [295, 235] width 63 height 11
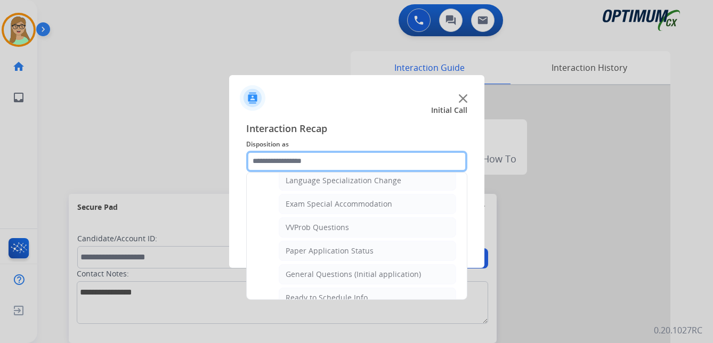
scroll to position [552, 0]
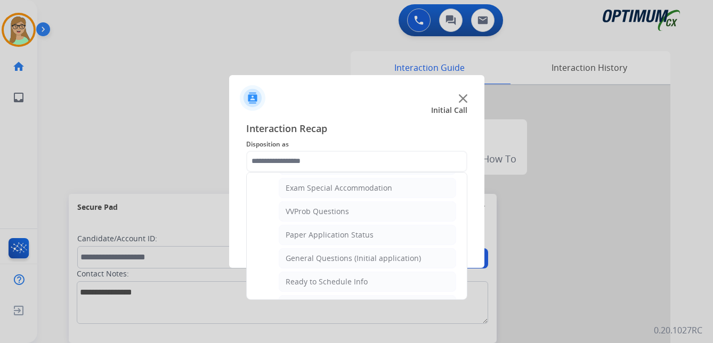
click at [350, 128] on span "Interaction Recap" at bounding box center [356, 129] width 221 height 17
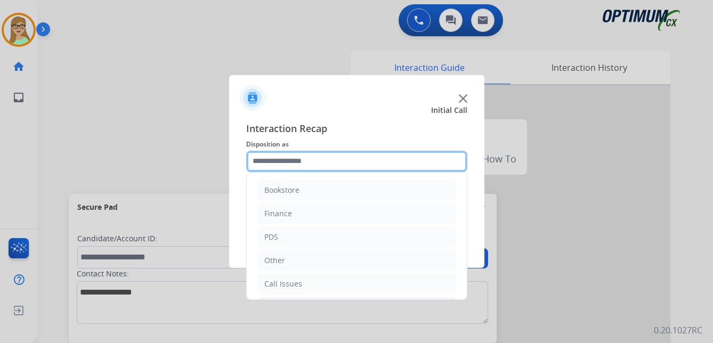
click at [289, 166] on input "text" at bounding box center [356, 161] width 221 height 21
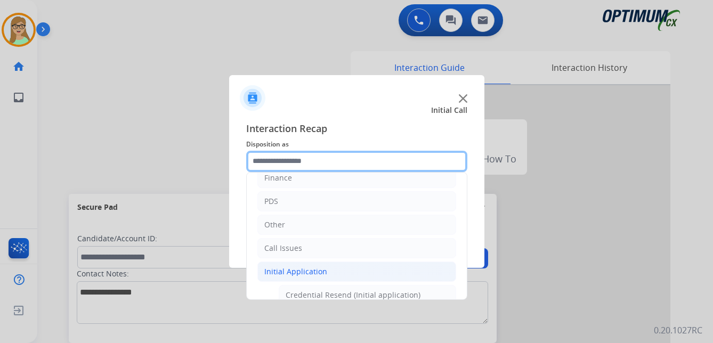
scroll to position [160, 0]
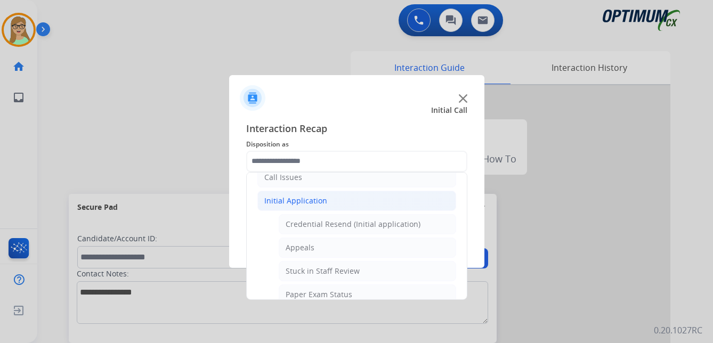
click at [302, 203] on div "Initial Application" at bounding box center [295, 200] width 63 height 11
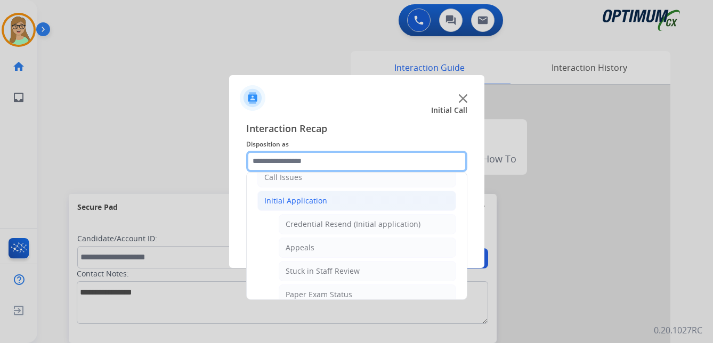
scroll to position [72, 0]
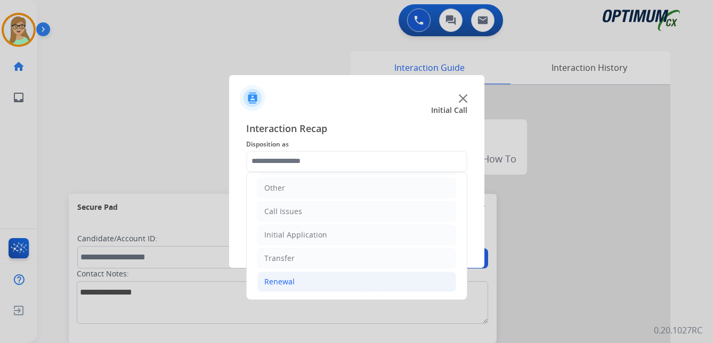
click at [279, 281] on div "Renewal" at bounding box center [279, 281] width 30 height 11
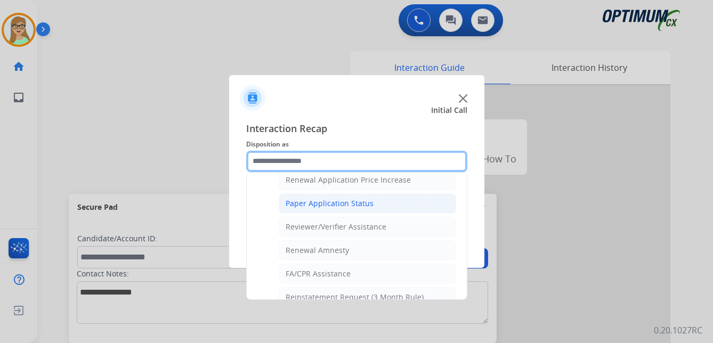
scroll to position [373, 0]
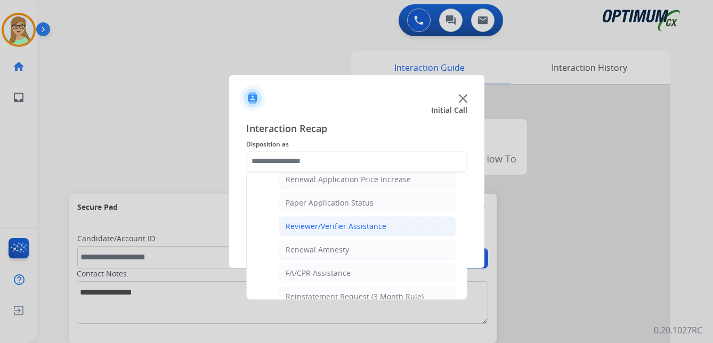
click at [332, 225] on div "Reviewer/Verifier Assistance" at bounding box center [335, 226] width 101 height 11
type input "**********"
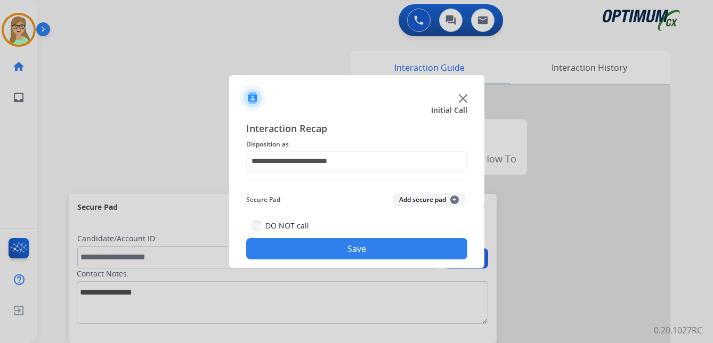
click at [322, 255] on button "Save" at bounding box center [356, 248] width 221 height 21
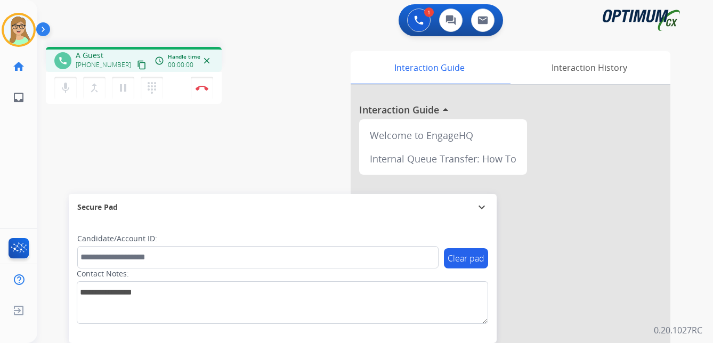
click at [204, 51] on div "phone A Guest [PHONE_NUMBER] content_copy access_time Call metrics Queue 00:08 …" at bounding box center [134, 59] width 176 height 25
click at [137, 64] on mat-icon "content_copy" at bounding box center [142, 65] width 10 height 10
click at [202, 88] on img at bounding box center [201, 87] width 13 height 5
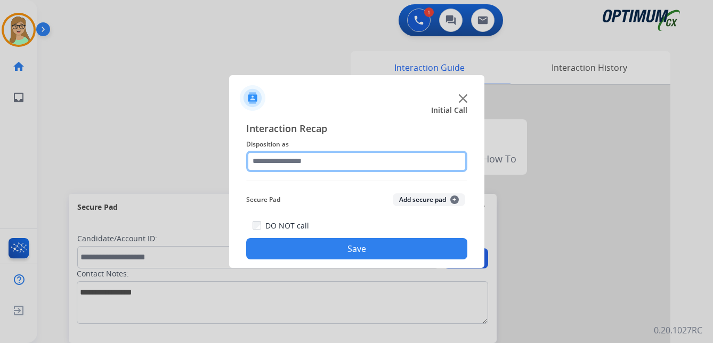
click at [284, 160] on input "text" at bounding box center [356, 161] width 221 height 21
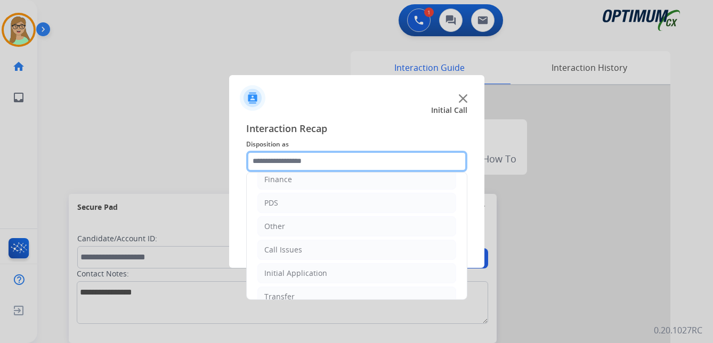
scroll to position [72, 0]
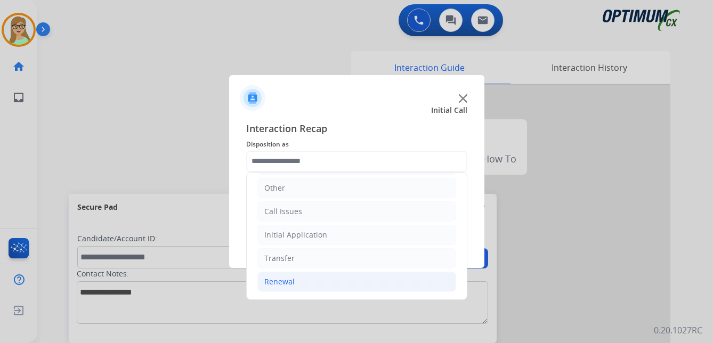
click at [282, 279] on div "Renewal" at bounding box center [279, 281] width 30 height 11
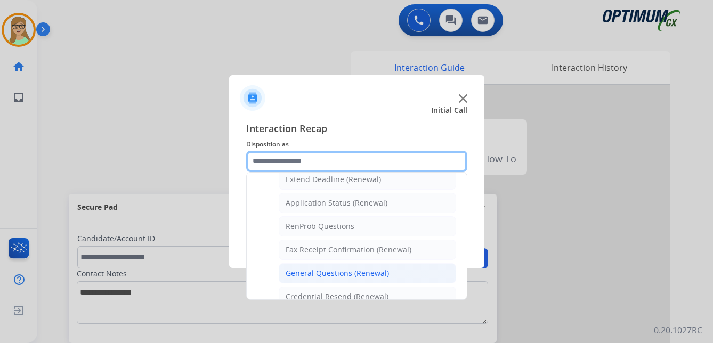
scroll to position [285, 0]
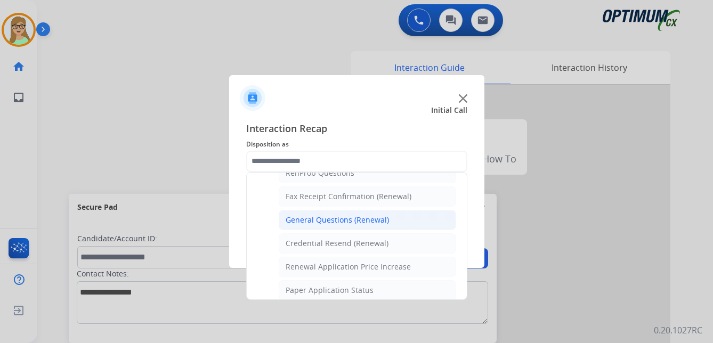
click at [331, 217] on div "General Questions (Renewal)" at bounding box center [336, 220] width 103 height 11
type input "**********"
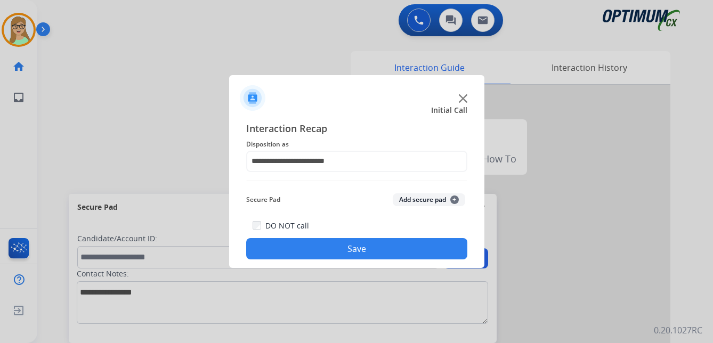
click at [303, 255] on button "Save" at bounding box center [356, 248] width 221 height 21
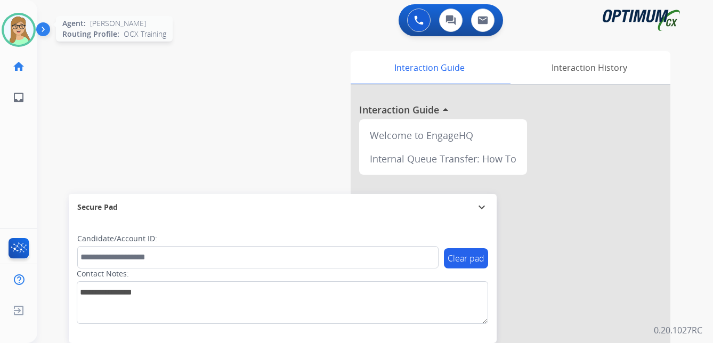
click at [25, 31] on img at bounding box center [19, 30] width 30 height 30
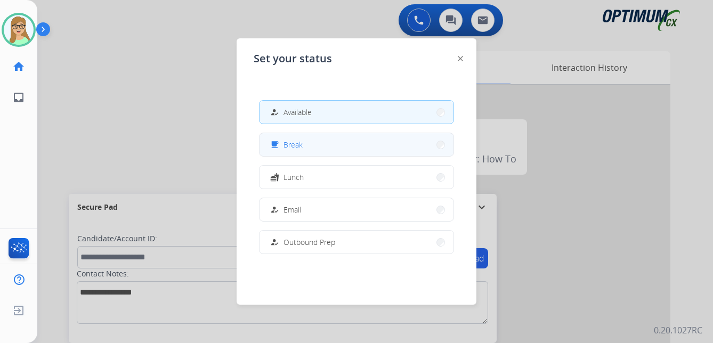
click at [304, 141] on button "free_breakfast Break" at bounding box center [356, 144] width 194 height 23
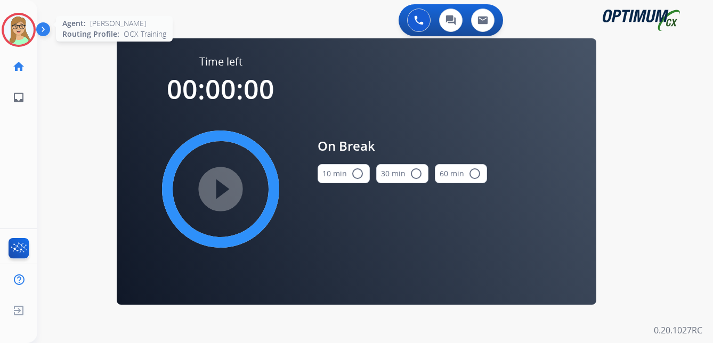
click at [18, 34] on img at bounding box center [19, 30] width 30 height 30
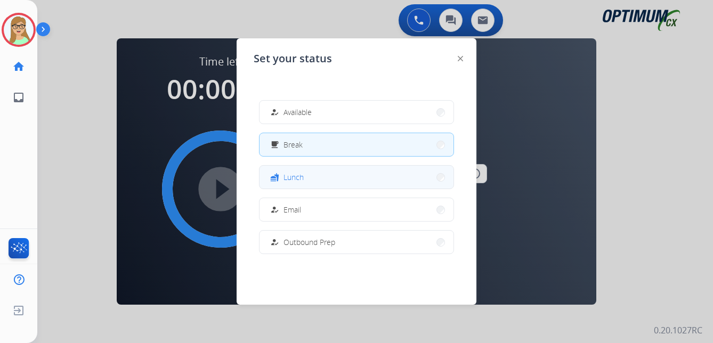
click at [281, 174] on div "fastfood" at bounding box center [275, 177] width 15 height 13
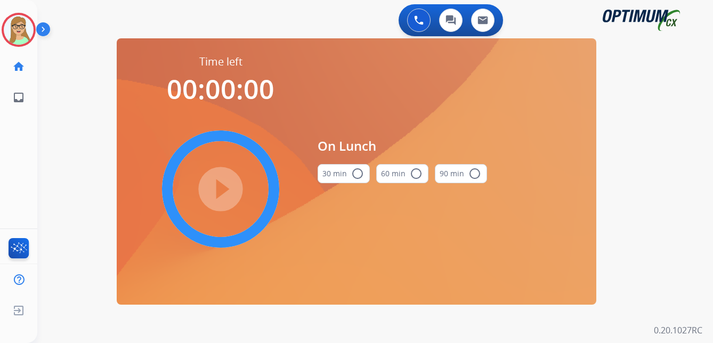
click at [361, 172] on mat-icon "radio_button_unchecked" at bounding box center [357, 173] width 13 height 13
click at [224, 195] on mat-icon "play_circle_filled" at bounding box center [220, 189] width 13 height 13
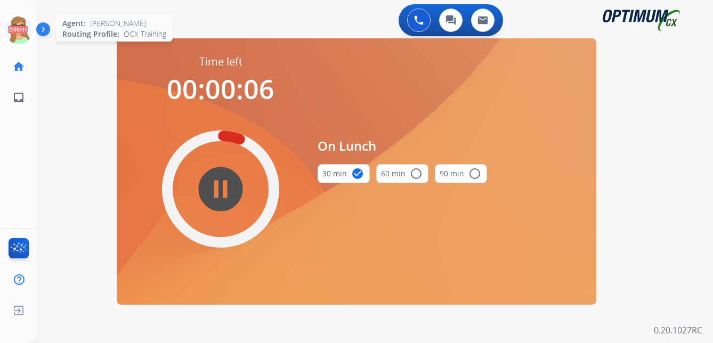
click at [21, 24] on icon at bounding box center [19, 30] width 35 height 35
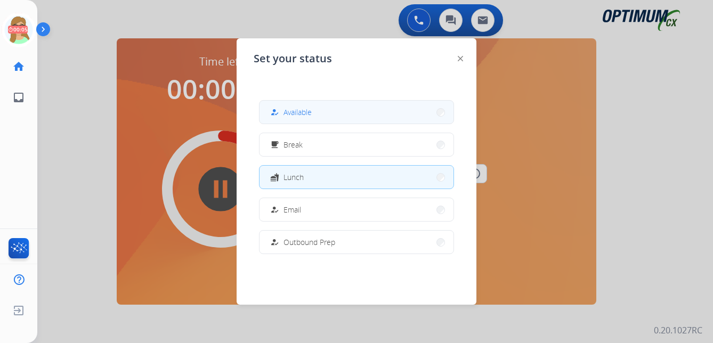
click at [303, 108] on span "Available" at bounding box center [297, 112] width 28 height 11
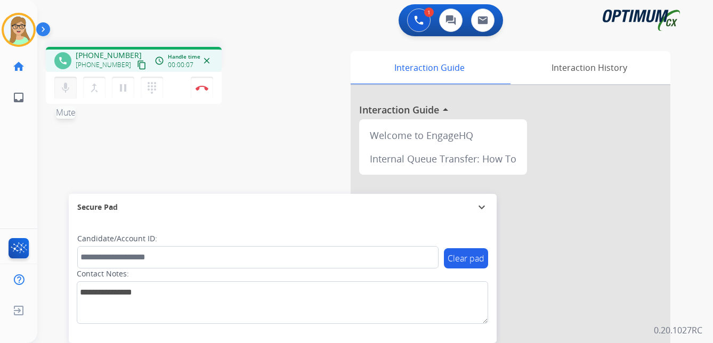
drag, startPoint x: 130, startPoint y: 65, endPoint x: 74, endPoint y: 97, distance: 65.3
click at [137, 66] on mat-icon "content_copy" at bounding box center [142, 65] width 10 height 10
click at [137, 64] on mat-icon "content_copy" at bounding box center [142, 65] width 10 height 10
click at [204, 87] on img at bounding box center [201, 87] width 13 height 5
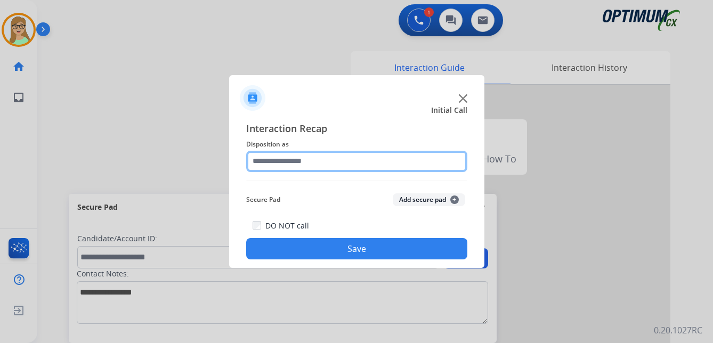
click at [281, 162] on input "text" at bounding box center [356, 161] width 221 height 21
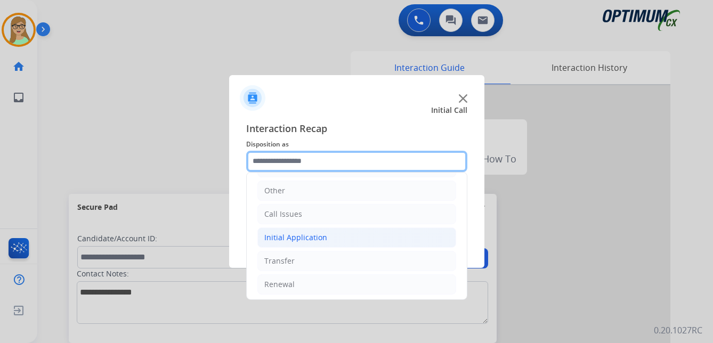
scroll to position [72, 0]
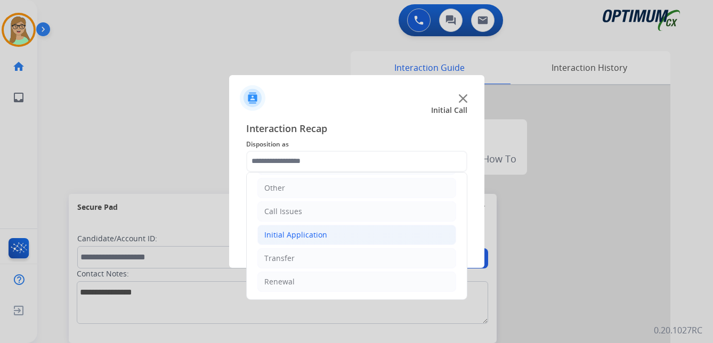
click at [319, 236] on div "Initial Application" at bounding box center [295, 235] width 63 height 11
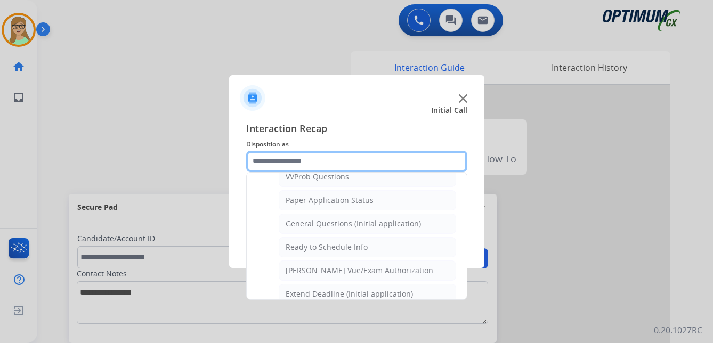
scroll to position [605, 0]
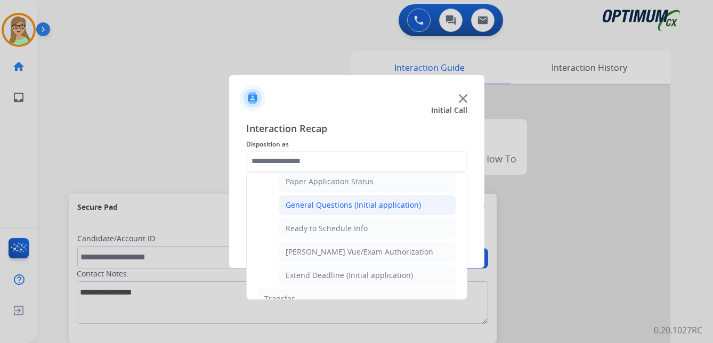
click at [312, 206] on div "General Questions (Initial application)" at bounding box center [352, 205] width 135 height 11
type input "**********"
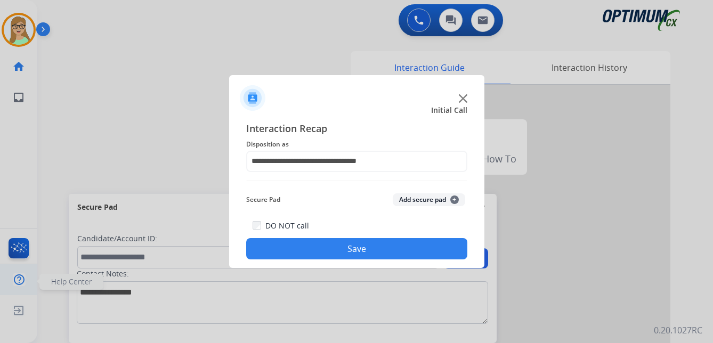
drag, startPoint x: 296, startPoint y: 248, endPoint x: 24, endPoint y: 289, distance: 275.3
click at [290, 249] on button "Save" at bounding box center [356, 248] width 221 height 21
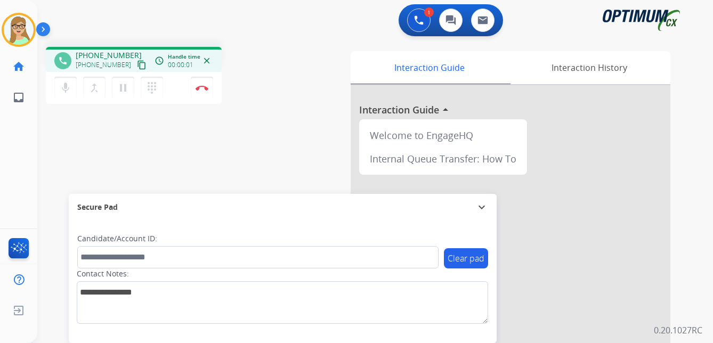
click at [137, 66] on mat-icon "content_copy" at bounding box center [142, 65] width 10 height 10
click at [203, 87] on img at bounding box center [201, 87] width 13 height 5
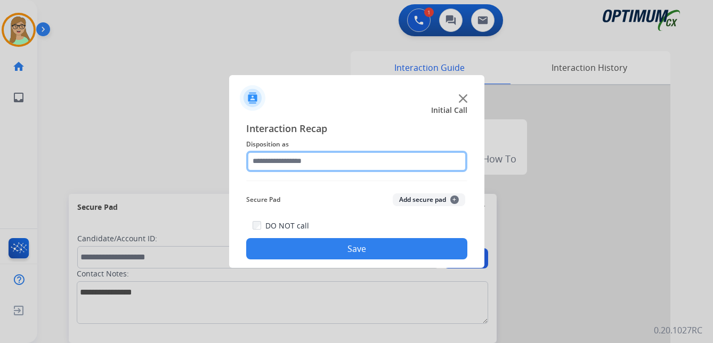
click at [283, 164] on input "text" at bounding box center [356, 161] width 221 height 21
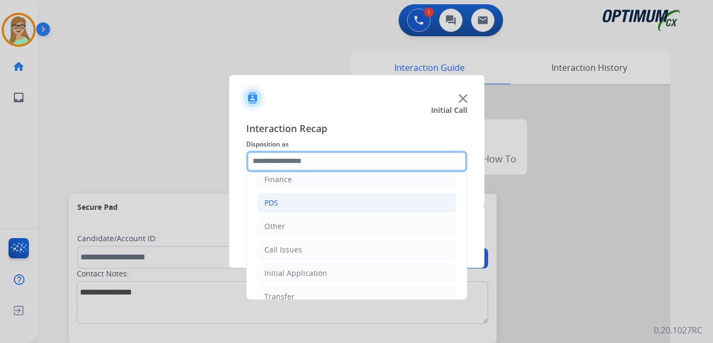
scroll to position [53, 0]
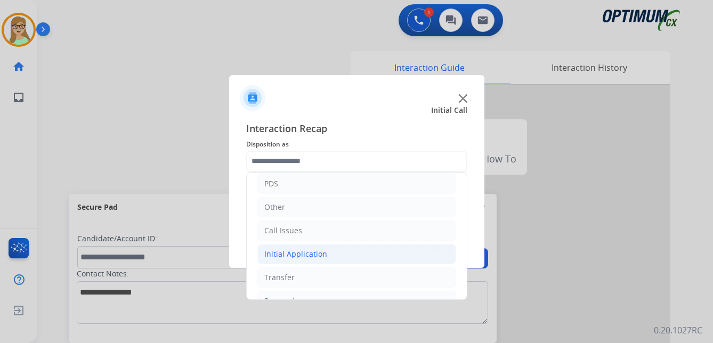
click at [300, 254] on div "Initial Application" at bounding box center [295, 254] width 63 height 11
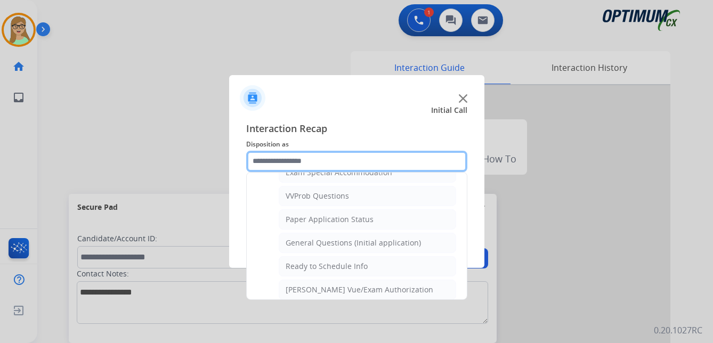
scroll to position [586, 0]
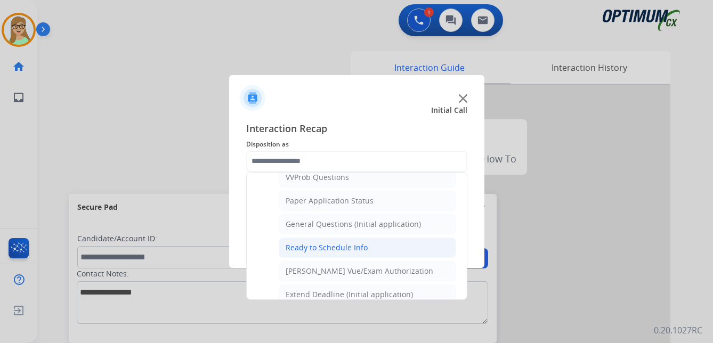
click at [328, 247] on div "Ready to Schedule Info" at bounding box center [326, 247] width 82 height 11
type input "**********"
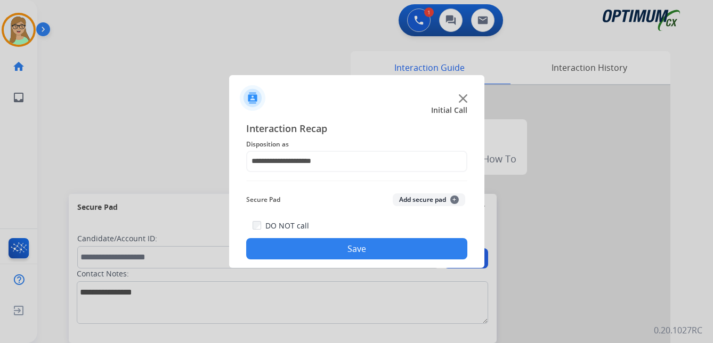
drag, startPoint x: 320, startPoint y: 252, endPoint x: 293, endPoint y: 259, distance: 26.9
click at [305, 257] on button "Save" at bounding box center [356, 248] width 221 height 21
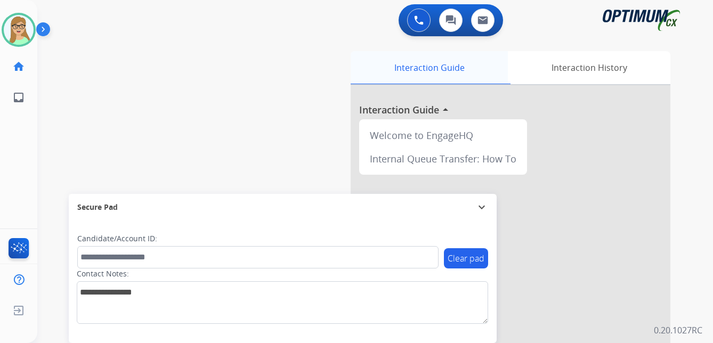
click at [427, 70] on div "Interaction Guide" at bounding box center [428, 67] width 157 height 33
click at [586, 70] on div "Interaction History" at bounding box center [589, 67] width 162 height 33
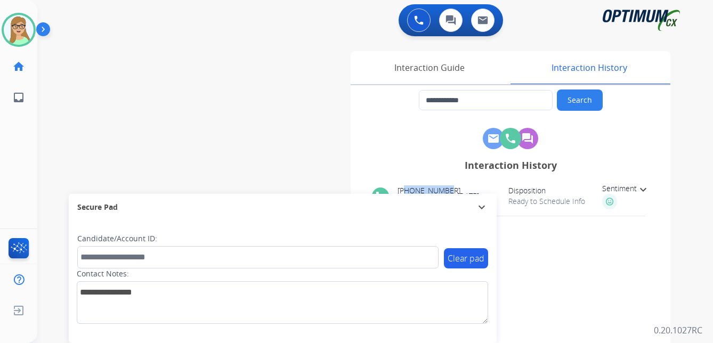
drag, startPoint x: 406, startPoint y: 191, endPoint x: 449, endPoint y: 192, distance: 42.6
click at [449, 192] on div "phone [PHONE_NUMBER] Inbound transit_enterexit" at bounding box center [414, 195] width 85 height 21
copy span "4699701440"
click at [419, 23] on img at bounding box center [419, 20] width 10 height 10
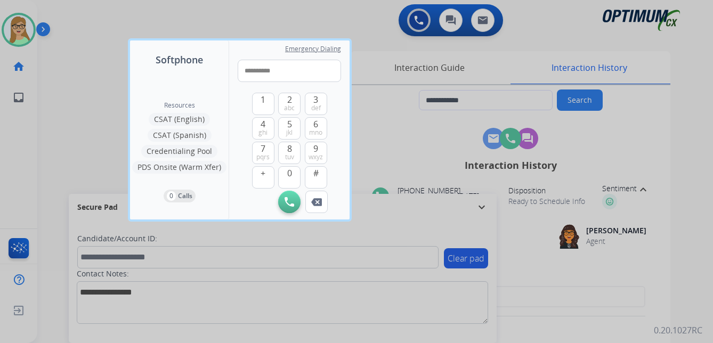
type input "**********"
click at [288, 201] on img at bounding box center [289, 202] width 10 height 10
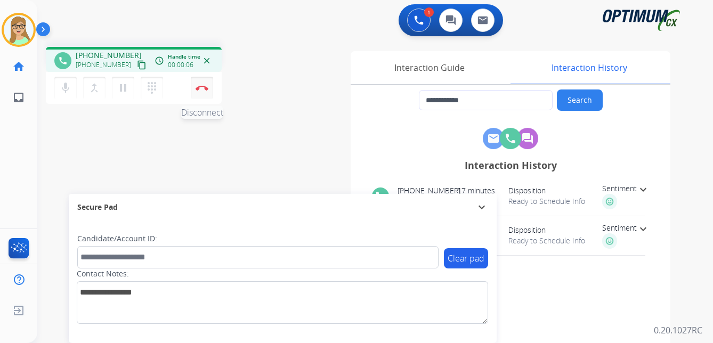
click at [199, 91] on button "Disconnect" at bounding box center [202, 88] width 22 height 22
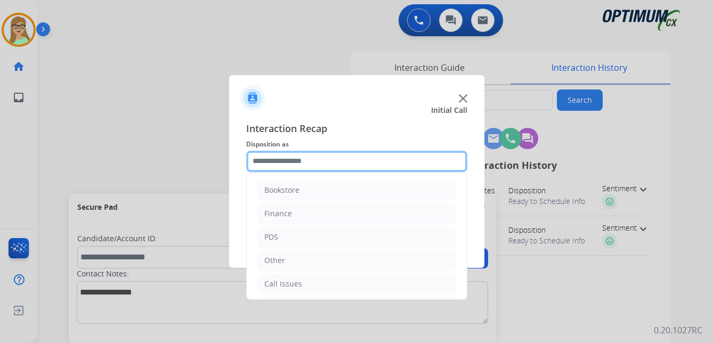
click at [304, 166] on input "text" at bounding box center [356, 161] width 221 height 21
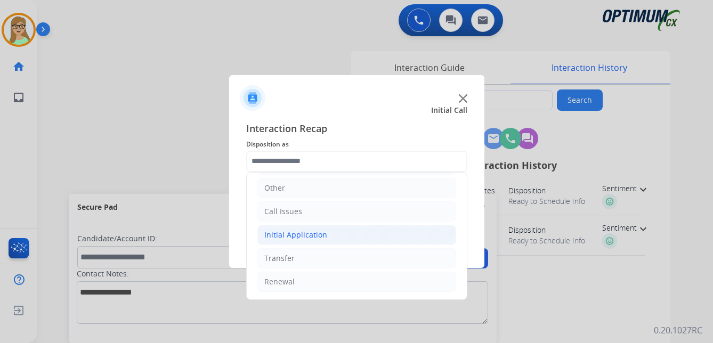
click at [315, 235] on div "Initial Application" at bounding box center [295, 235] width 63 height 11
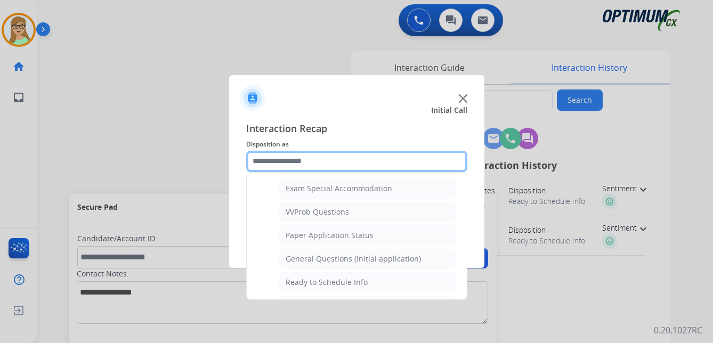
scroll to position [552, 0]
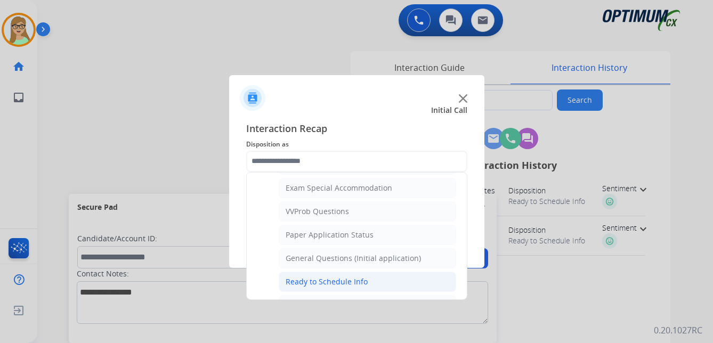
click at [316, 280] on div "Ready to Schedule Info" at bounding box center [326, 281] width 82 height 11
type input "**********"
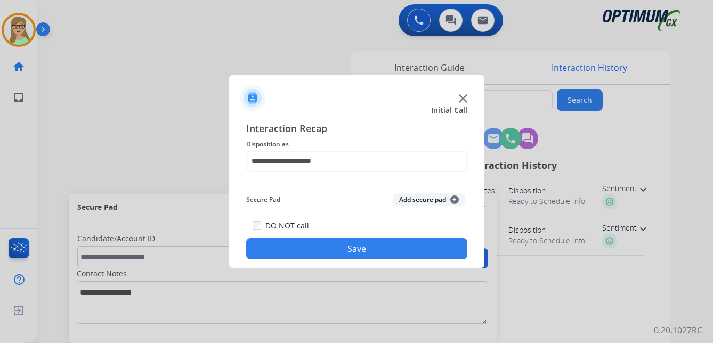
click at [334, 249] on button "Save" at bounding box center [356, 248] width 221 height 21
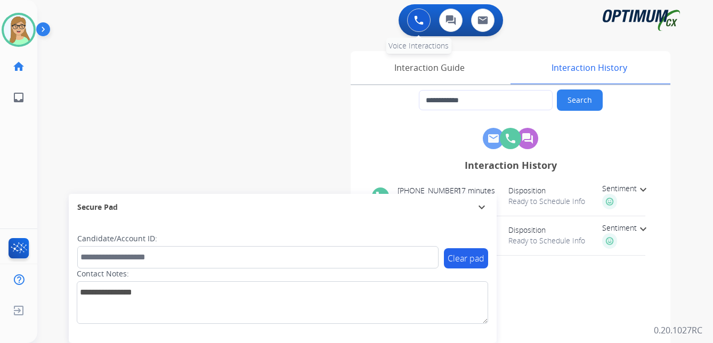
click at [414, 20] on img at bounding box center [419, 20] width 10 height 10
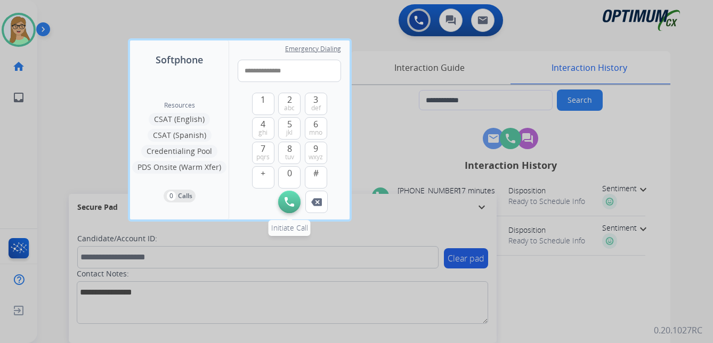
type input "**********"
click at [289, 203] on img at bounding box center [289, 202] width 10 height 10
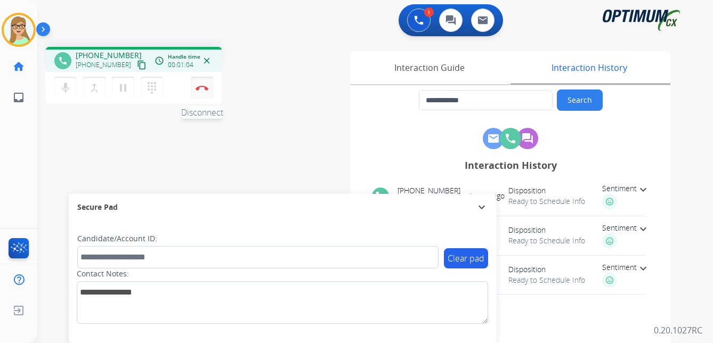
click at [201, 88] on img at bounding box center [201, 87] width 13 height 5
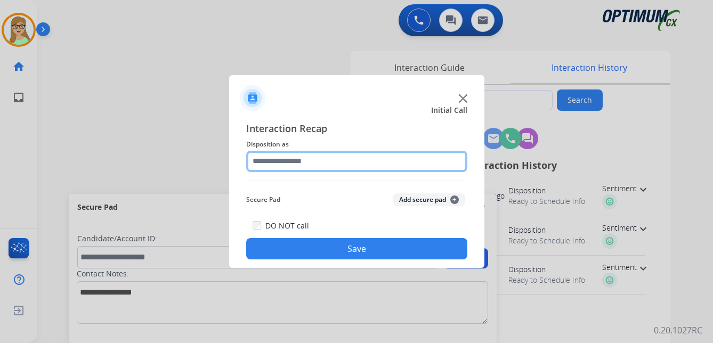
click at [297, 158] on input "text" at bounding box center [356, 161] width 221 height 21
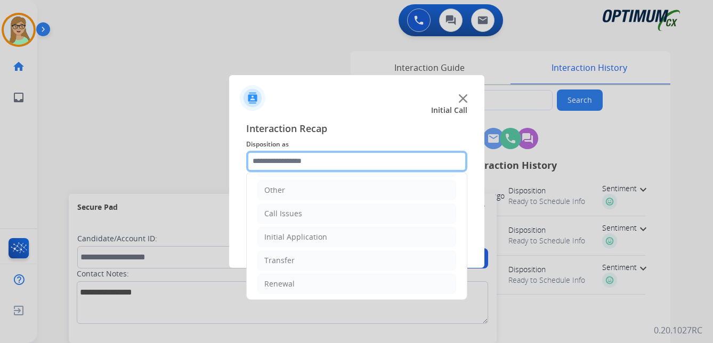
scroll to position [72, 0]
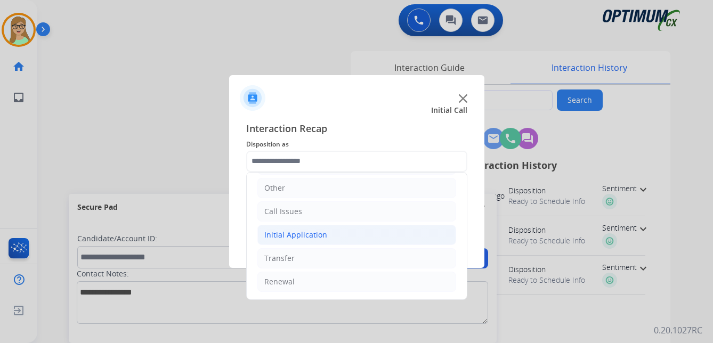
click at [310, 238] on div "Initial Application" at bounding box center [295, 235] width 63 height 11
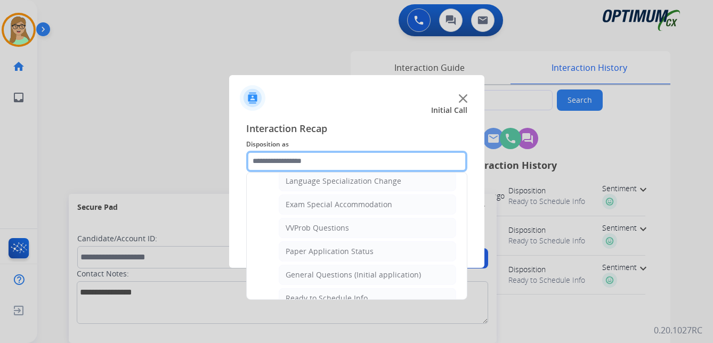
scroll to position [552, 0]
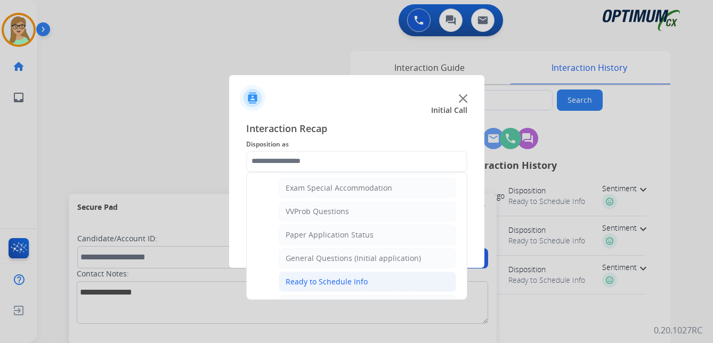
click at [328, 277] on div "Ready to Schedule Info" at bounding box center [326, 281] width 82 height 11
type input "**********"
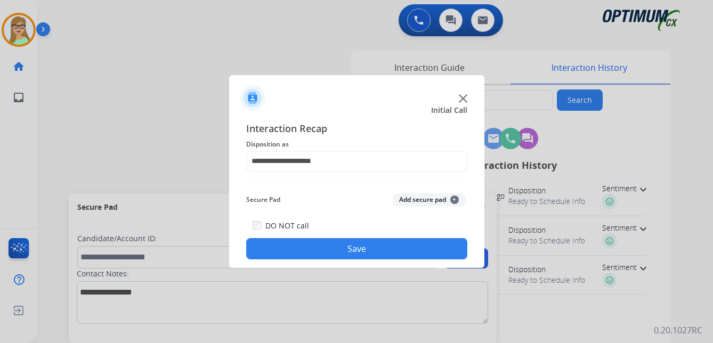
click at [340, 247] on button "Save" at bounding box center [356, 248] width 221 height 21
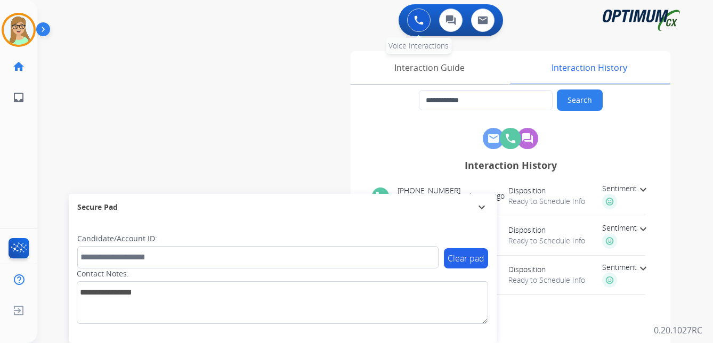
click at [418, 21] on img at bounding box center [419, 20] width 10 height 10
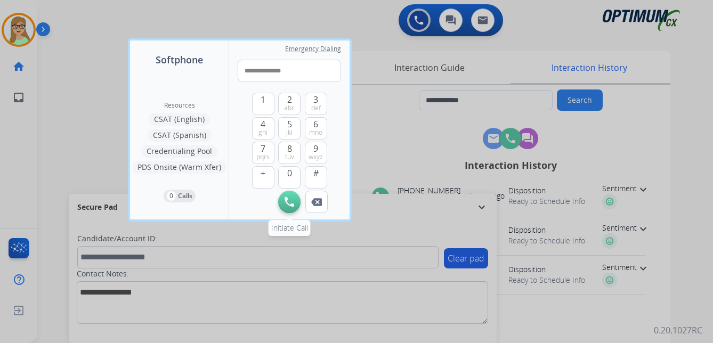
type input "**********"
drag, startPoint x: 291, startPoint y: 202, endPoint x: 270, endPoint y: 205, distance: 21.4
click at [289, 202] on img at bounding box center [289, 202] width 10 height 10
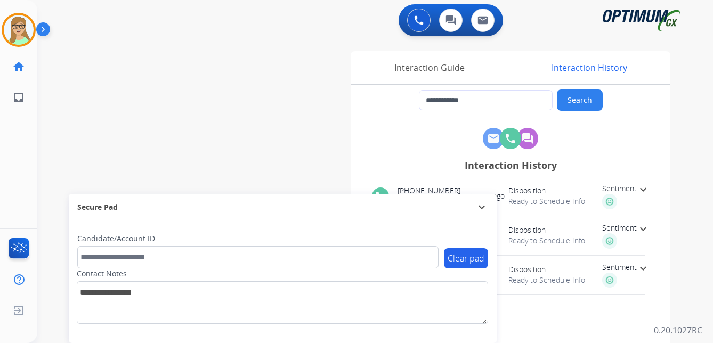
click at [39, 28] on img at bounding box center [45, 31] width 18 height 20
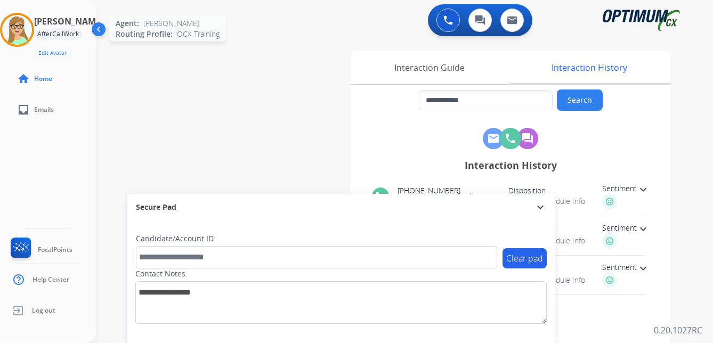
click at [27, 27] on img at bounding box center [17, 30] width 30 height 30
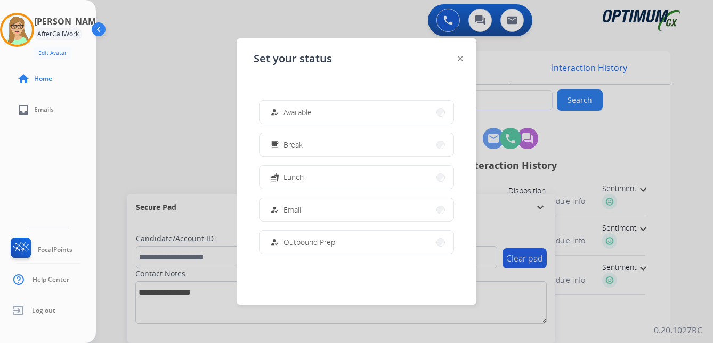
drag, startPoint x: 300, startPoint y: 113, endPoint x: 280, endPoint y: 143, distance: 36.5
click at [301, 112] on span "Available" at bounding box center [297, 112] width 28 height 11
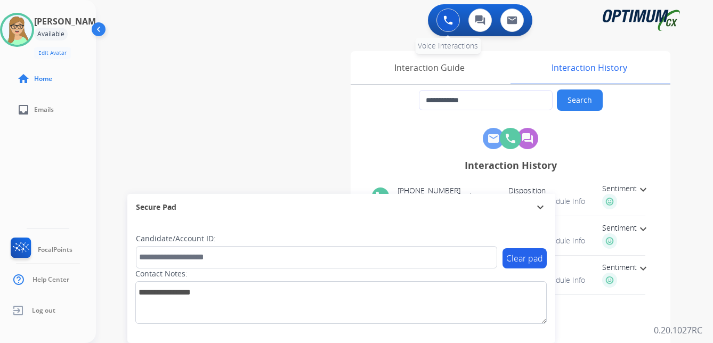
click at [447, 21] on img at bounding box center [448, 20] width 10 height 10
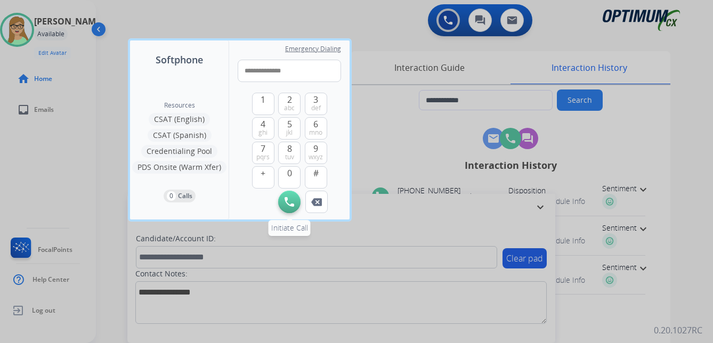
type input "**********"
click at [290, 206] on img at bounding box center [289, 202] width 10 height 10
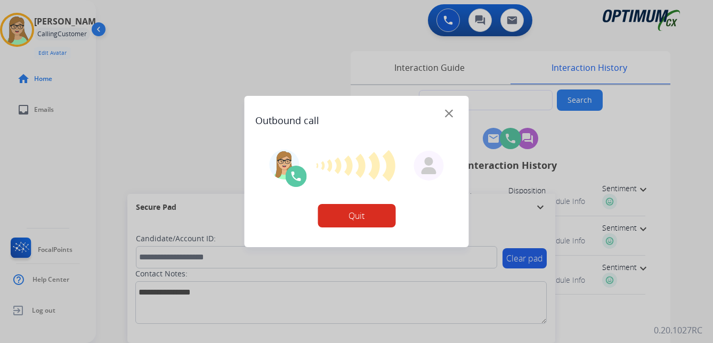
type input "**********"
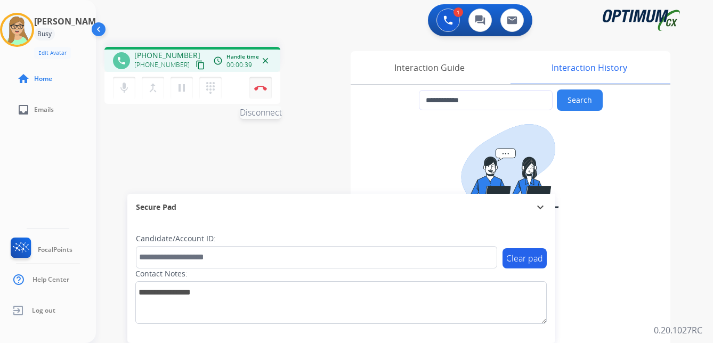
click at [261, 88] on img at bounding box center [260, 87] width 13 height 5
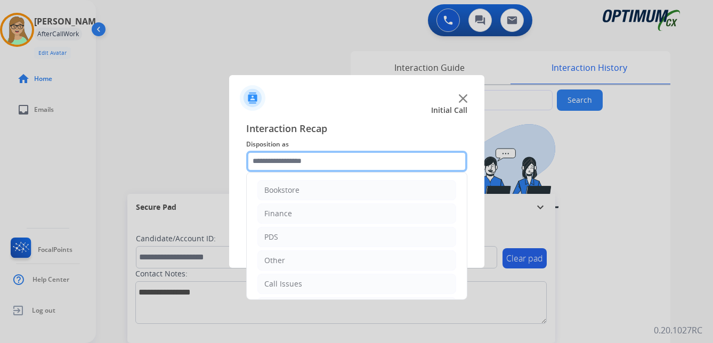
click at [307, 162] on input "text" at bounding box center [356, 161] width 221 height 21
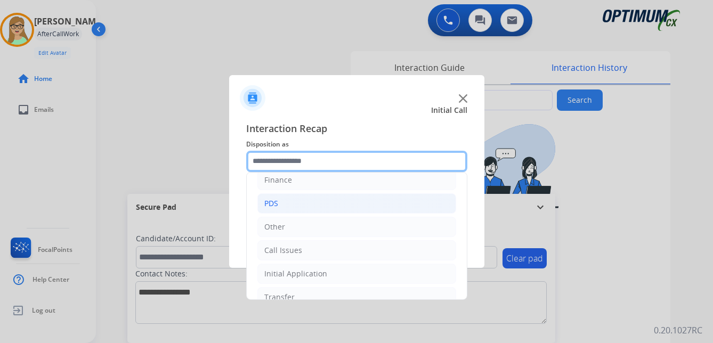
scroll to position [72, 0]
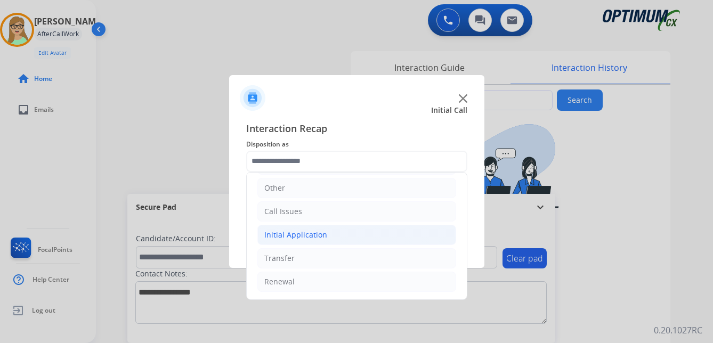
click at [306, 236] on div "Initial Application" at bounding box center [295, 235] width 63 height 11
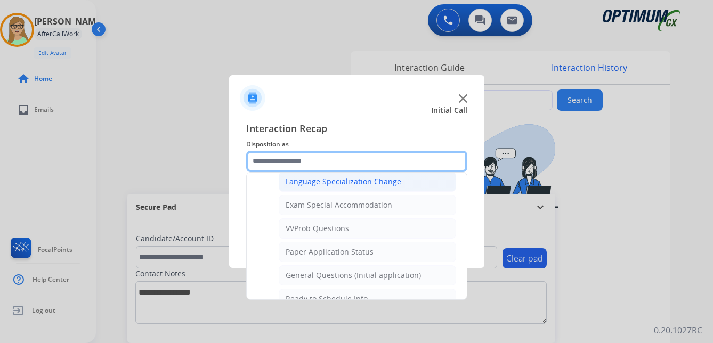
scroll to position [552, 0]
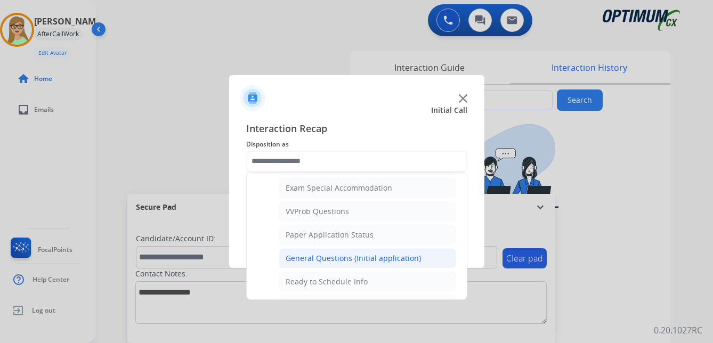
click at [343, 256] on div "General Questions (Initial application)" at bounding box center [352, 258] width 135 height 11
type input "**********"
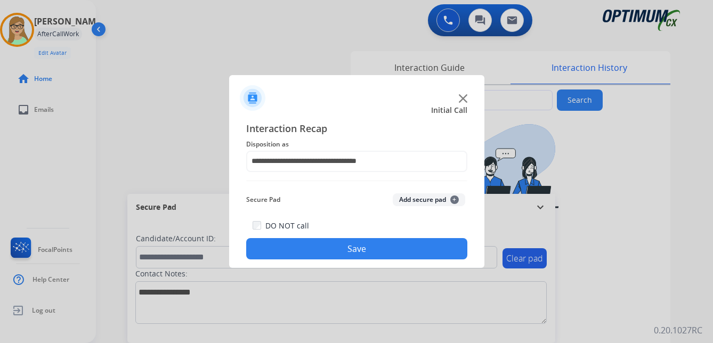
click at [288, 255] on button "Save" at bounding box center [356, 248] width 221 height 21
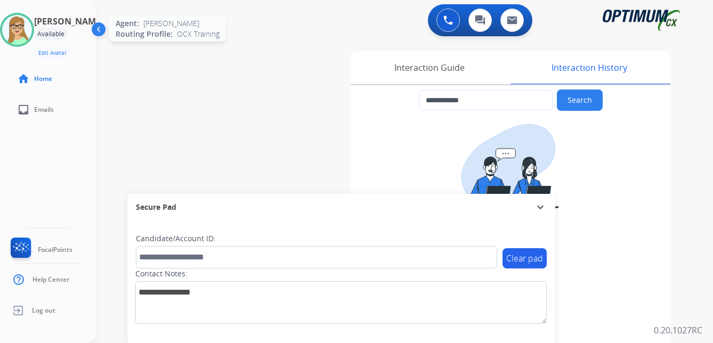
click at [30, 37] on img at bounding box center [17, 30] width 30 height 30
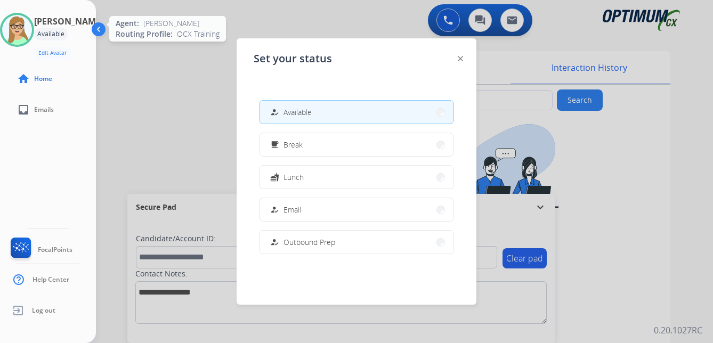
click at [29, 35] on img at bounding box center [17, 30] width 30 height 30
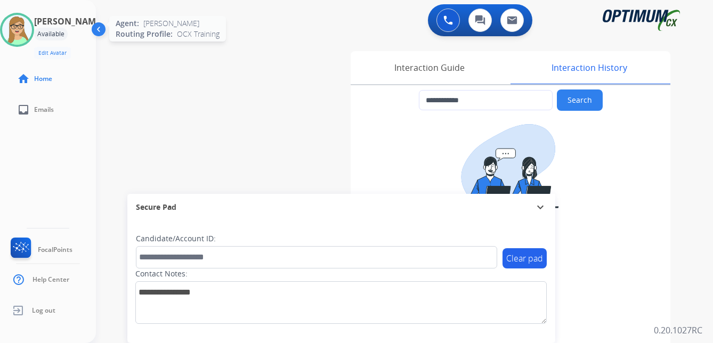
click at [32, 30] on img at bounding box center [17, 30] width 30 height 30
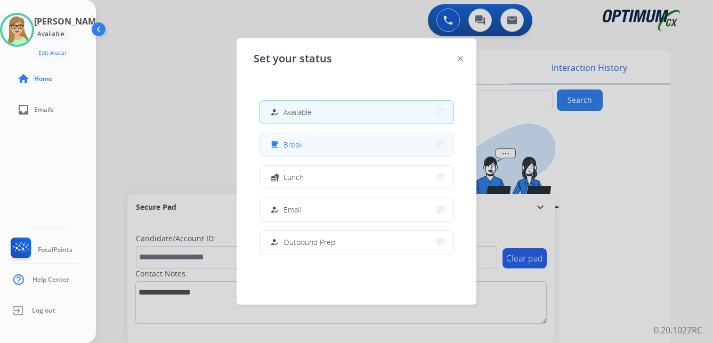
click at [291, 149] on span "Break" at bounding box center [292, 144] width 19 height 11
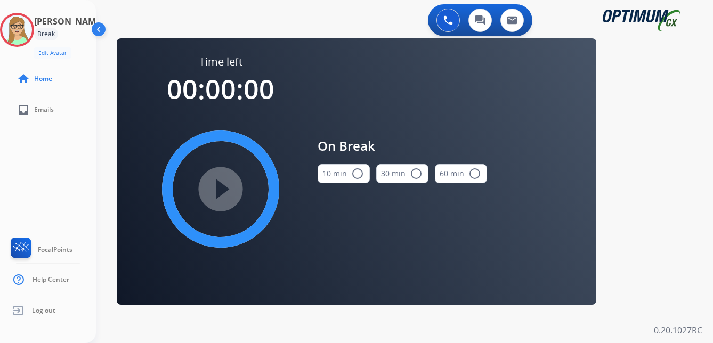
click at [359, 175] on mat-icon "radio_button_unchecked" at bounding box center [357, 173] width 13 height 13
click at [193, 194] on div "play_circle_filled" at bounding box center [221, 189] width 160 height 160
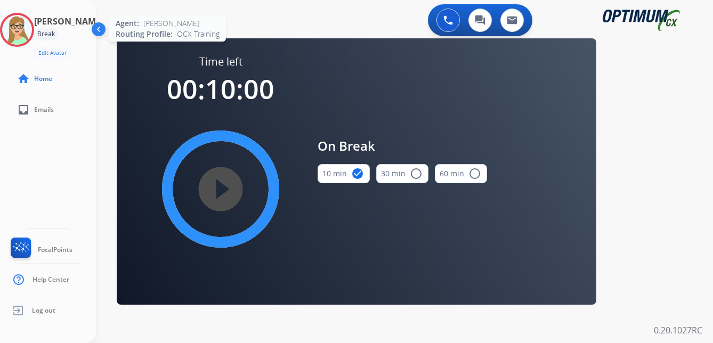
click at [25, 36] on img at bounding box center [17, 30] width 30 height 30
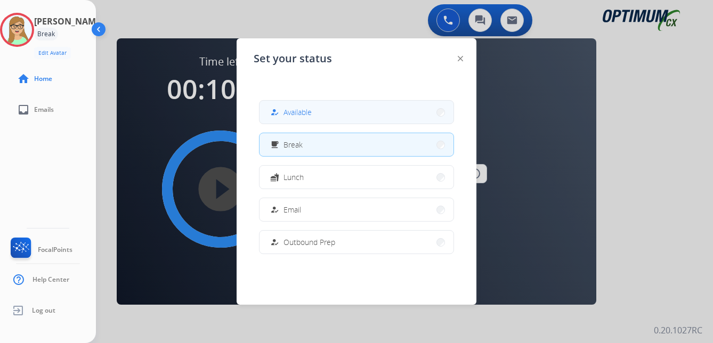
click at [301, 116] on span "Available" at bounding box center [297, 112] width 28 height 11
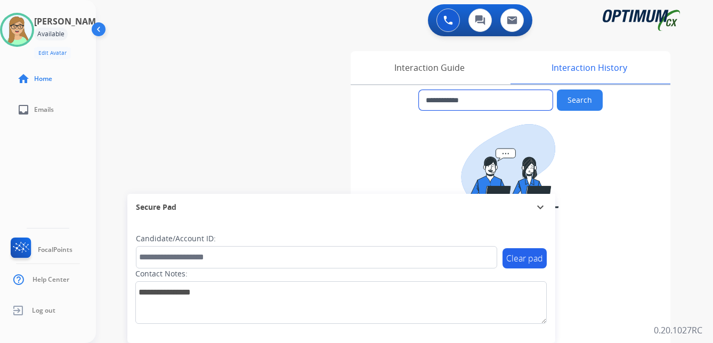
drag, startPoint x: 434, startPoint y: 100, endPoint x: 506, endPoint y: 104, distance: 72.6
click at [506, 104] on input "**********" at bounding box center [486, 100] width 134 height 20
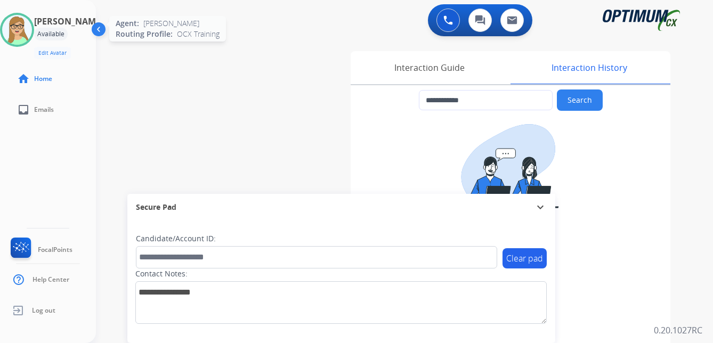
click at [27, 28] on img at bounding box center [17, 30] width 30 height 30
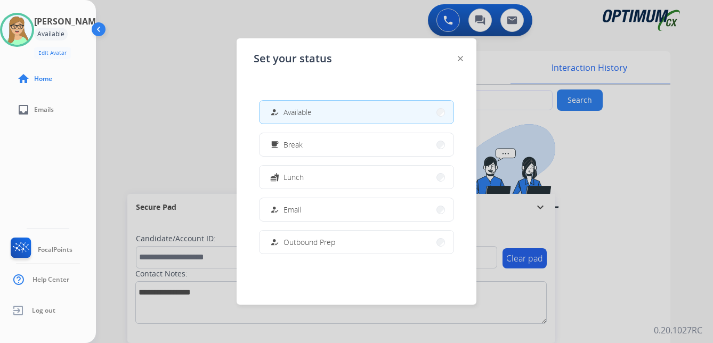
click at [440, 26] on div at bounding box center [356, 171] width 713 height 343
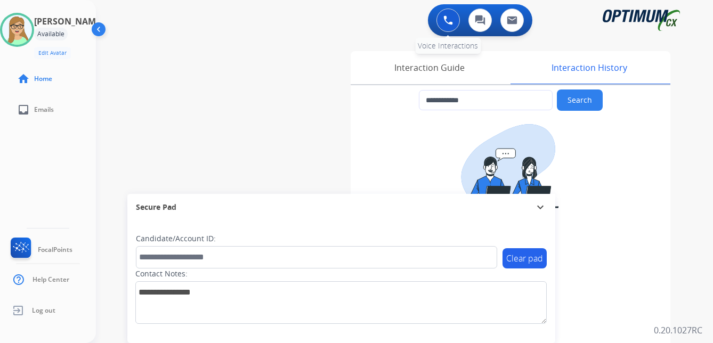
click at [443, 26] on button at bounding box center [447, 20] width 23 height 23
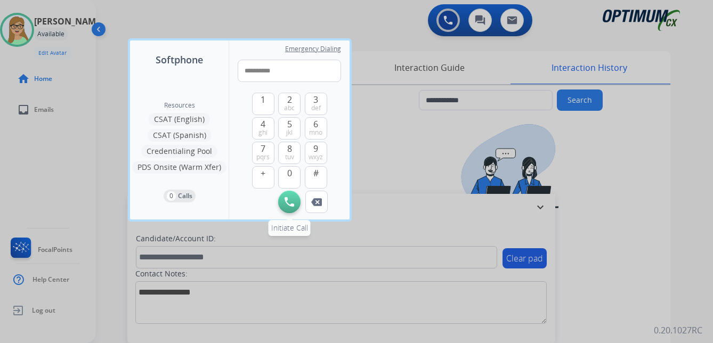
type input "**********"
click at [294, 204] on button "Initiate Call" at bounding box center [289, 202] width 22 height 22
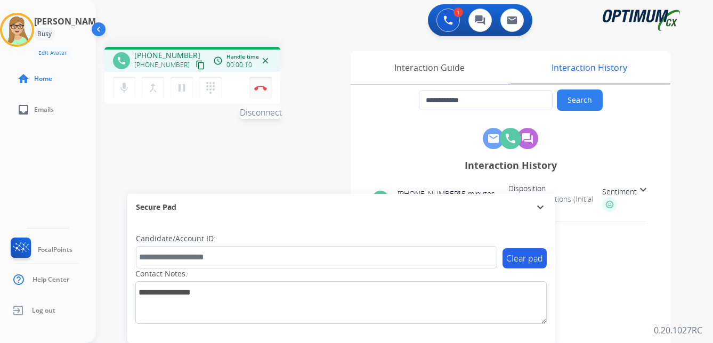
click at [262, 87] on img at bounding box center [260, 87] width 13 height 5
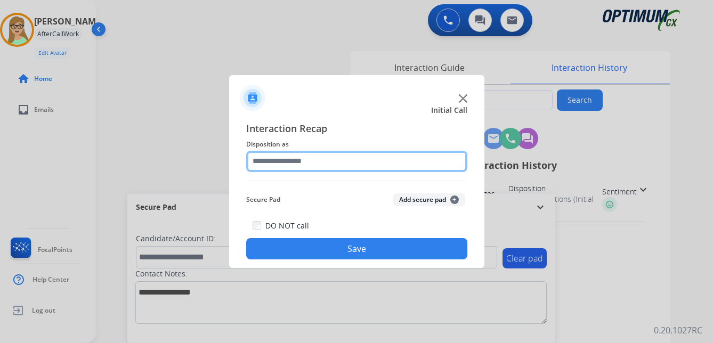
click at [300, 160] on input "text" at bounding box center [356, 161] width 221 height 21
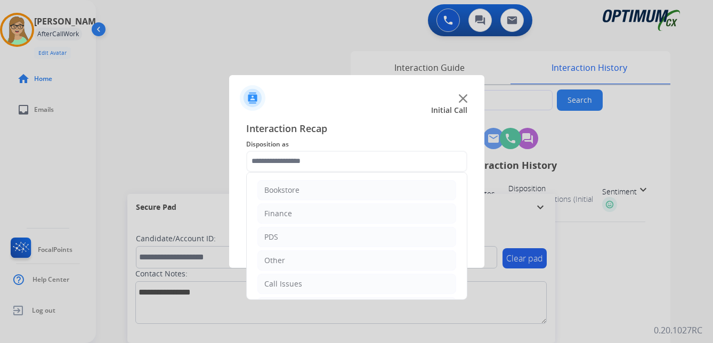
click at [292, 36] on div at bounding box center [356, 171] width 713 height 343
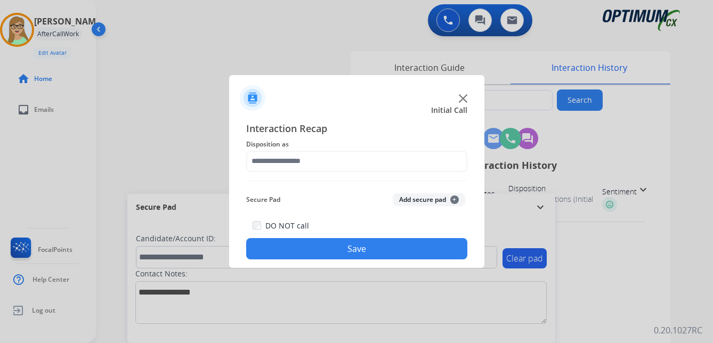
click at [464, 94] on img at bounding box center [463, 98] width 9 height 9
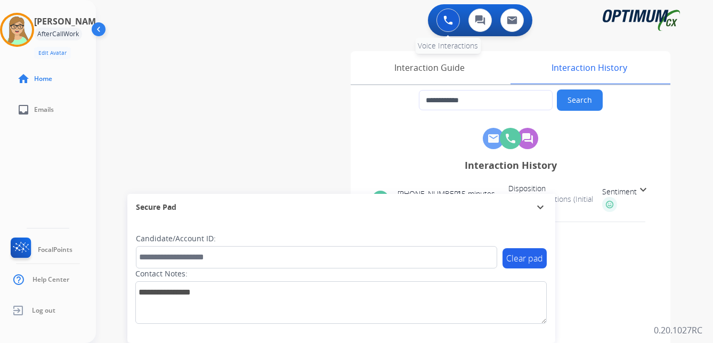
click at [451, 22] on img at bounding box center [448, 20] width 10 height 10
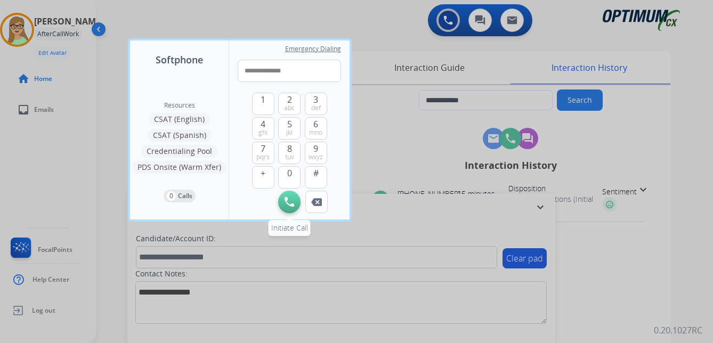
type input "**********"
click at [289, 202] on img at bounding box center [289, 202] width 10 height 10
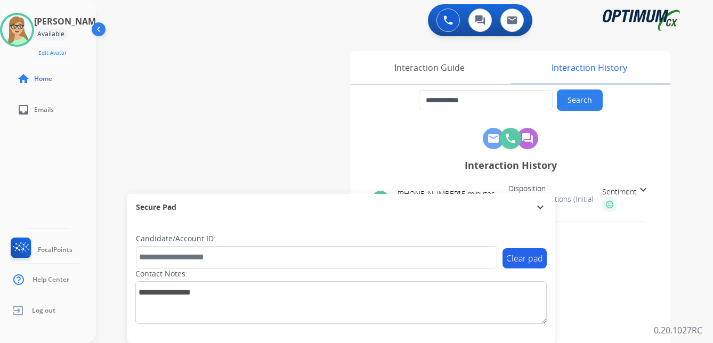
click at [244, 71] on div "**********" at bounding box center [391, 260] width 591 height 444
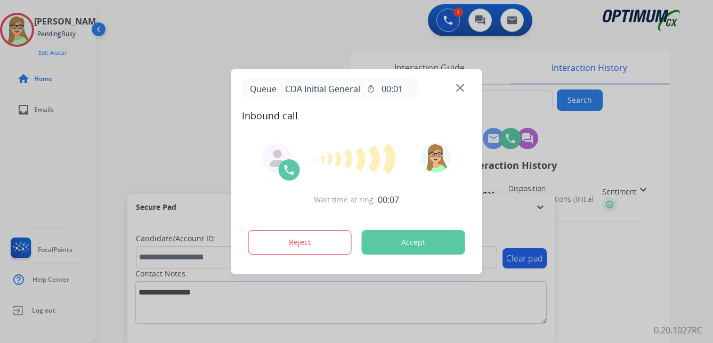
type input "**********"
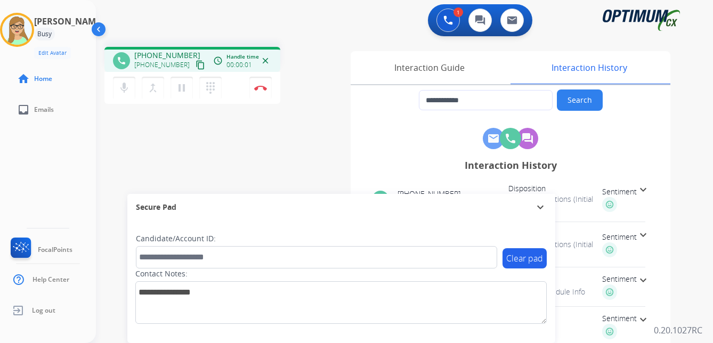
click at [195, 66] on mat-icon "content_copy" at bounding box center [200, 65] width 10 height 10
click at [263, 88] on img at bounding box center [260, 87] width 13 height 5
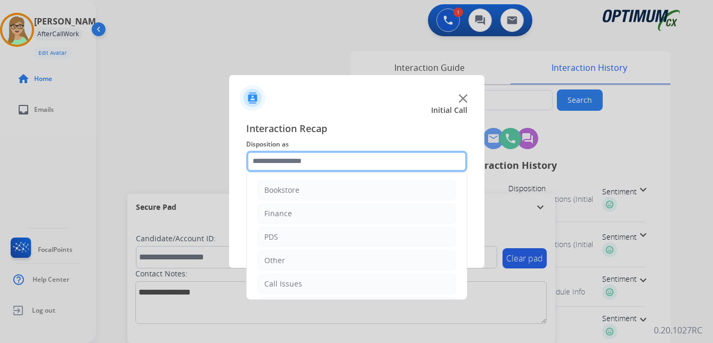
click at [301, 164] on input "text" at bounding box center [356, 161] width 221 height 21
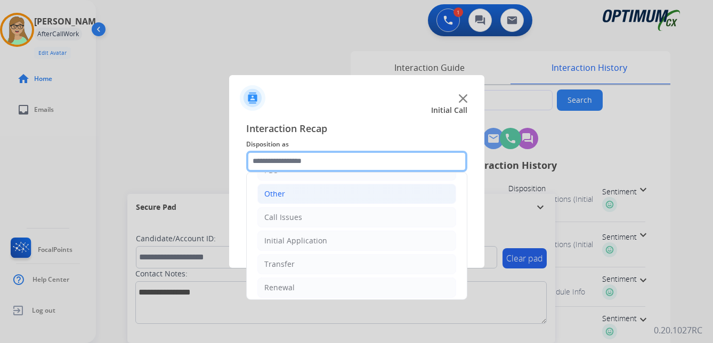
scroll to position [72, 0]
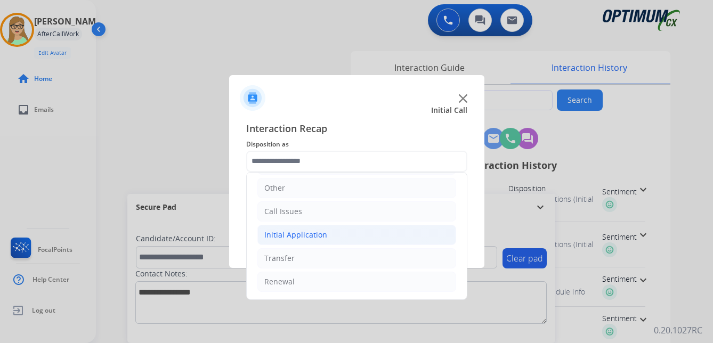
click at [312, 235] on div "Initial Application" at bounding box center [295, 235] width 63 height 11
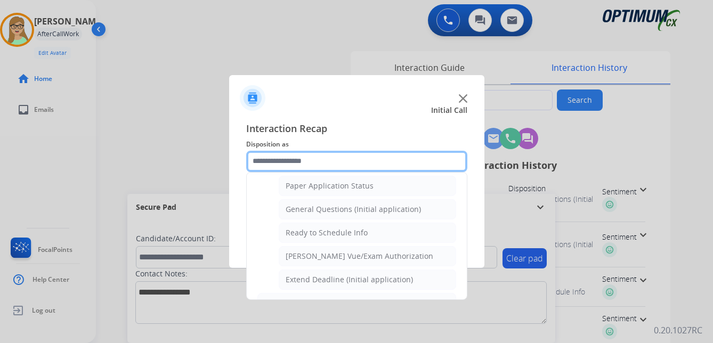
scroll to position [605, 0]
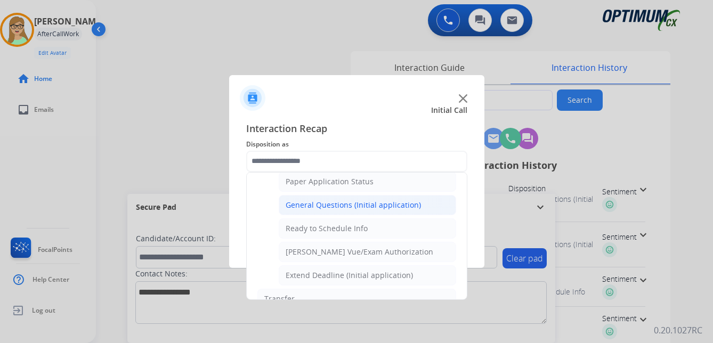
click at [325, 204] on div "General Questions (Initial application)" at bounding box center [352, 205] width 135 height 11
type input "**********"
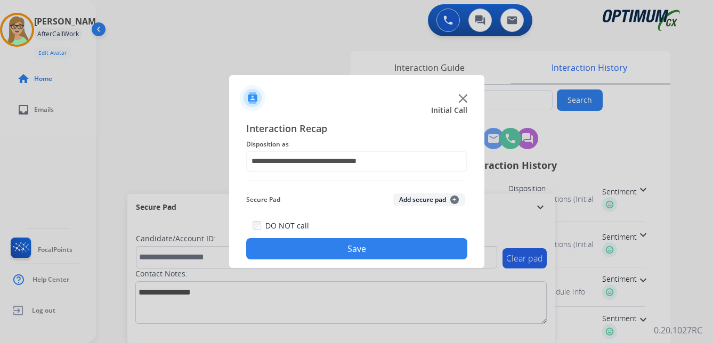
click at [335, 250] on button "Save" at bounding box center [356, 248] width 221 height 21
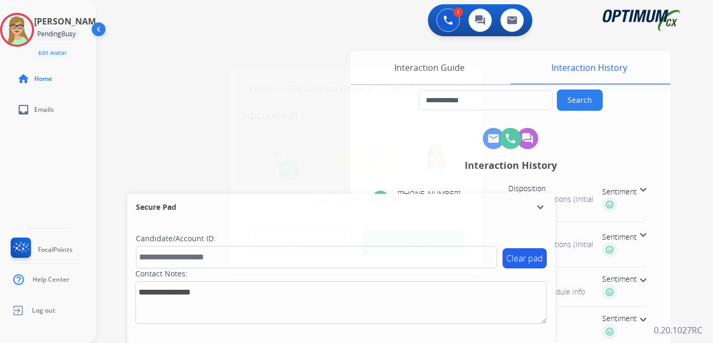
type input "**********"
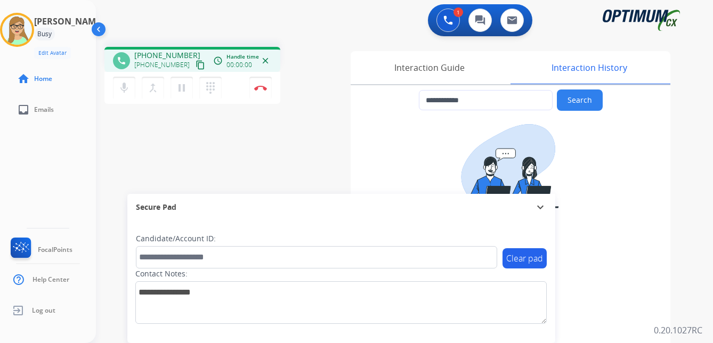
click at [195, 66] on mat-icon "content_copy" at bounding box center [200, 65] width 10 height 10
click at [260, 84] on button "Disconnect" at bounding box center [260, 88] width 22 height 22
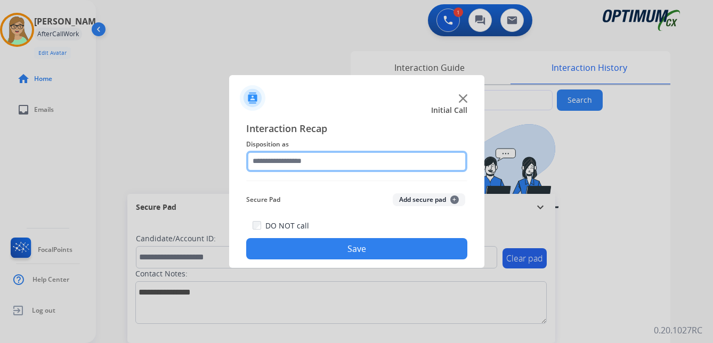
click at [279, 159] on input "text" at bounding box center [356, 161] width 221 height 21
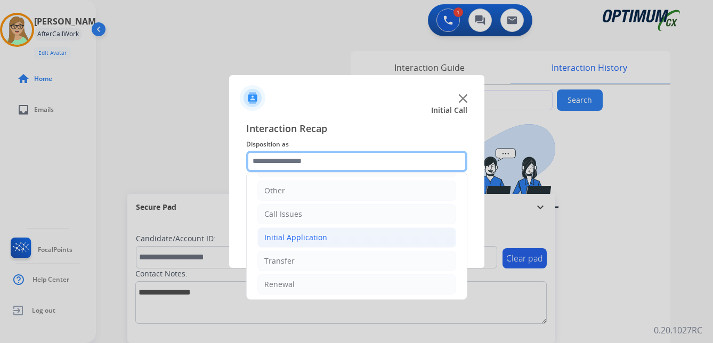
scroll to position [72, 0]
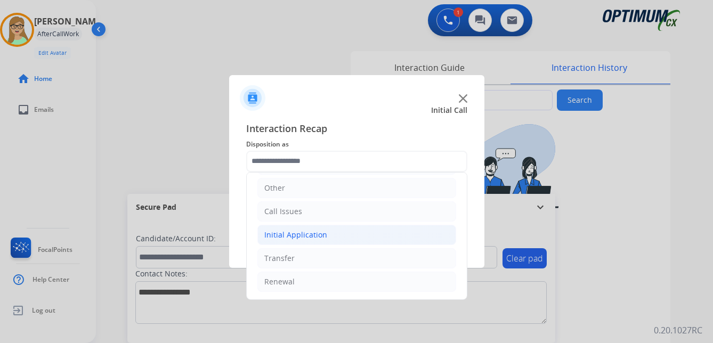
click at [299, 234] on div "Initial Application" at bounding box center [295, 235] width 63 height 11
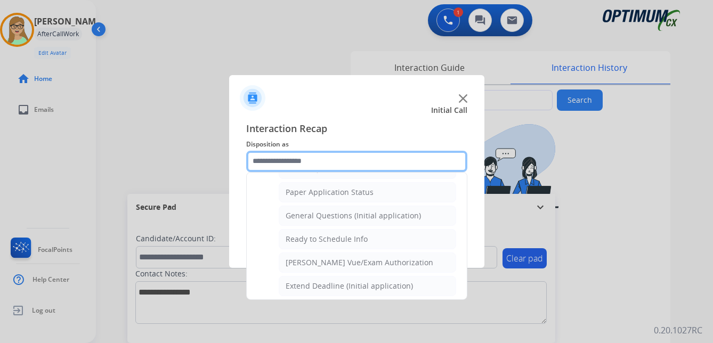
scroll to position [605, 0]
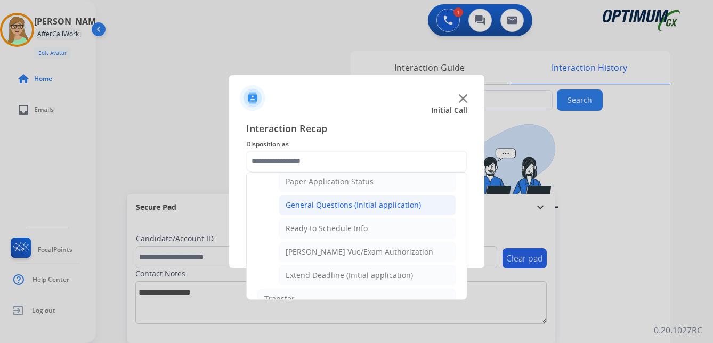
click at [296, 205] on div "General Questions (Initial application)" at bounding box center [352, 205] width 135 height 11
type input "**********"
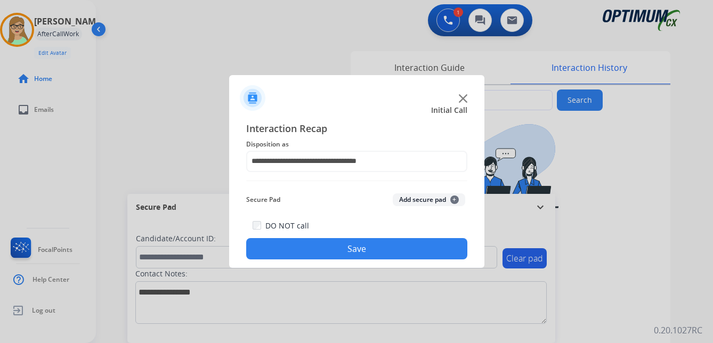
click at [314, 248] on button "Save" at bounding box center [356, 248] width 221 height 21
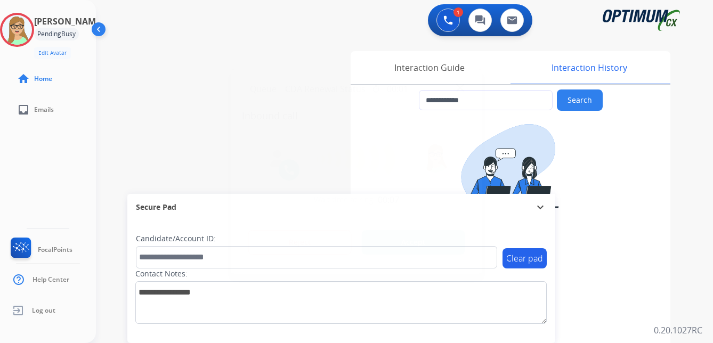
type input "**********"
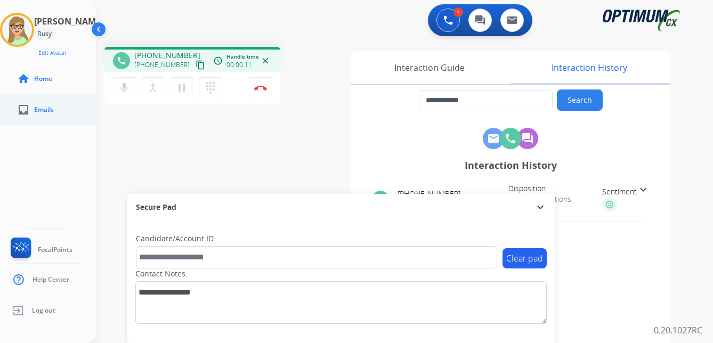
drag, startPoint x: 190, startPoint y: 67, endPoint x: 86, endPoint y: 121, distance: 117.5
click at [195, 67] on mat-icon "content_copy" at bounding box center [200, 65] width 10 height 10
click at [258, 85] on button "Disconnect" at bounding box center [260, 88] width 22 height 22
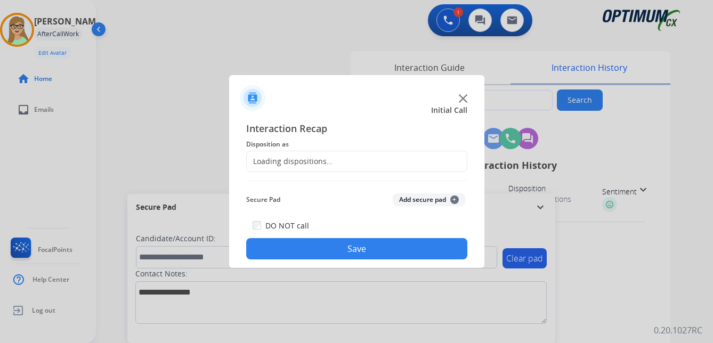
click at [279, 145] on span "Disposition as" at bounding box center [356, 144] width 221 height 13
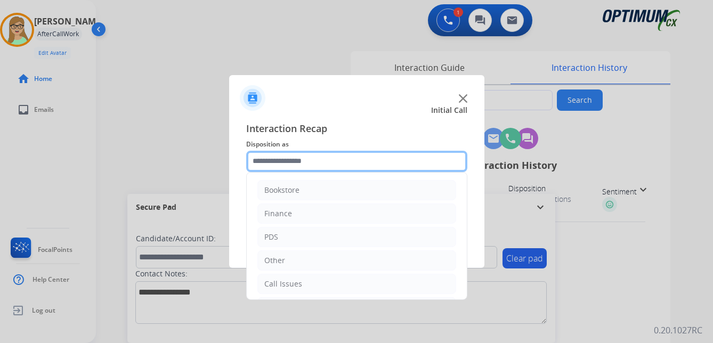
click at [280, 161] on input "text" at bounding box center [356, 161] width 221 height 21
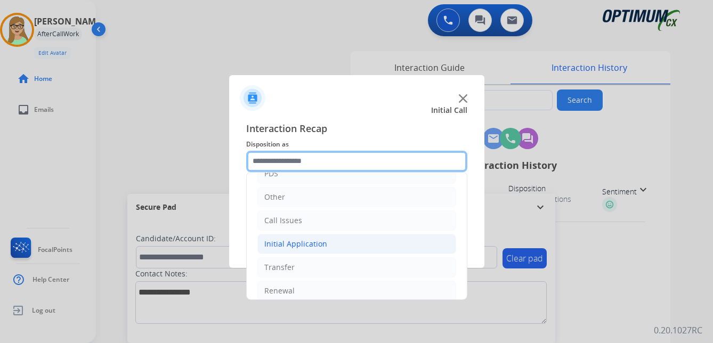
scroll to position [72, 0]
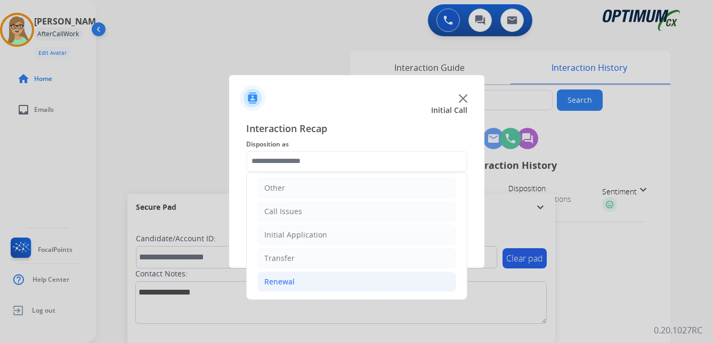
click at [287, 282] on div "Renewal" at bounding box center [279, 281] width 30 height 11
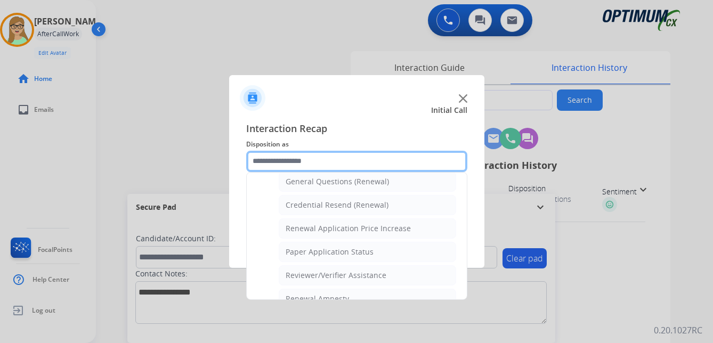
scroll to position [305, 0]
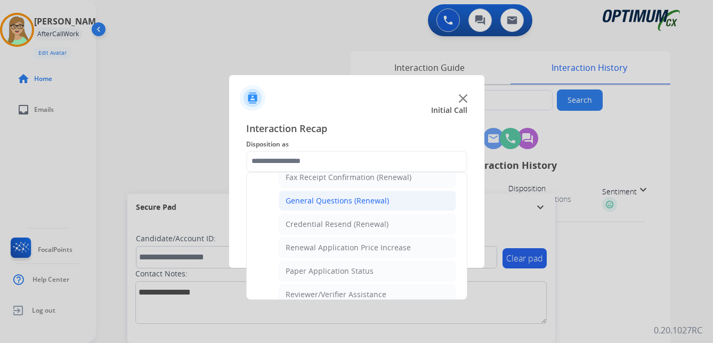
click at [330, 201] on div "General Questions (Renewal)" at bounding box center [336, 200] width 103 height 11
type input "**********"
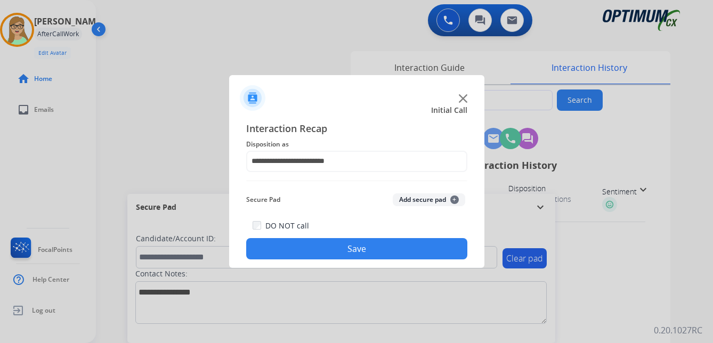
click at [321, 254] on button "Save" at bounding box center [356, 248] width 221 height 21
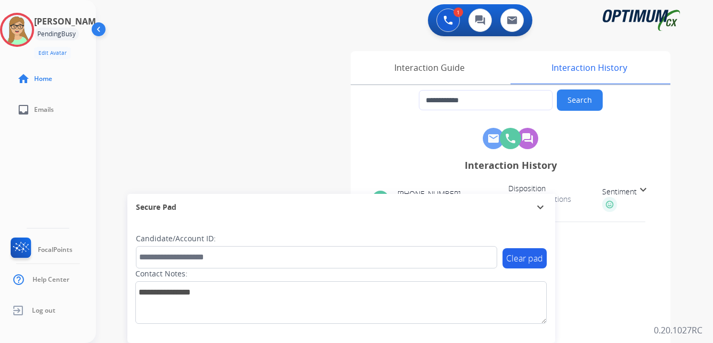
type input "**********"
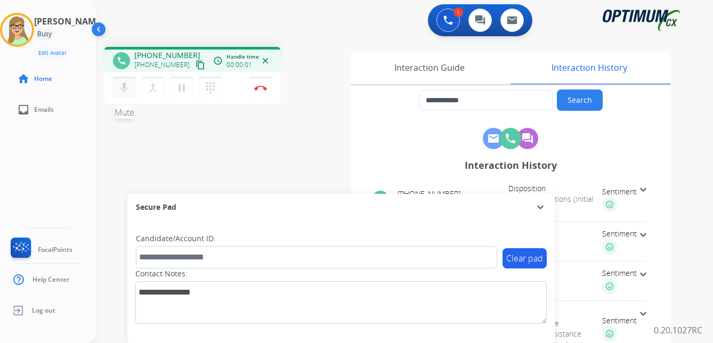
drag, startPoint x: 187, startPoint y: 68, endPoint x: 124, endPoint y: 88, distance: 66.0
click at [195, 68] on mat-icon "content_copy" at bounding box center [200, 65] width 10 height 10
click at [264, 85] on img at bounding box center [260, 87] width 13 height 5
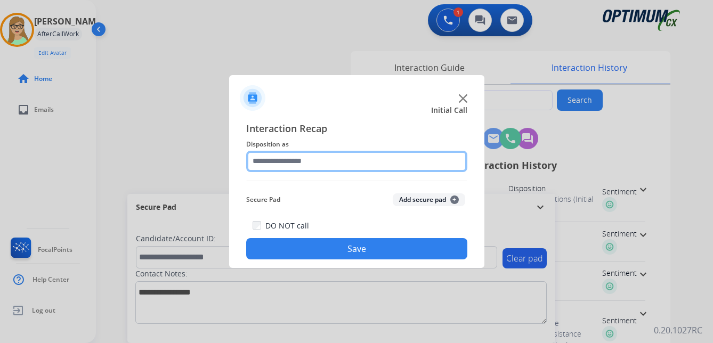
click at [286, 159] on input "text" at bounding box center [356, 161] width 221 height 21
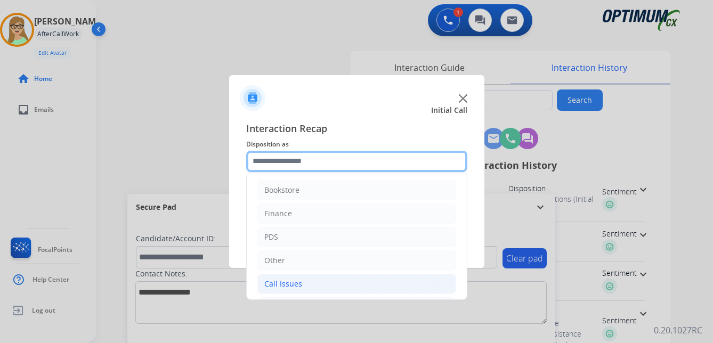
scroll to position [72, 0]
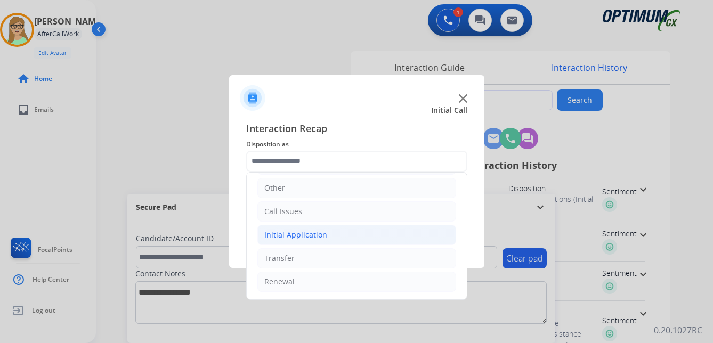
click at [305, 236] on div "Initial Application" at bounding box center [295, 235] width 63 height 11
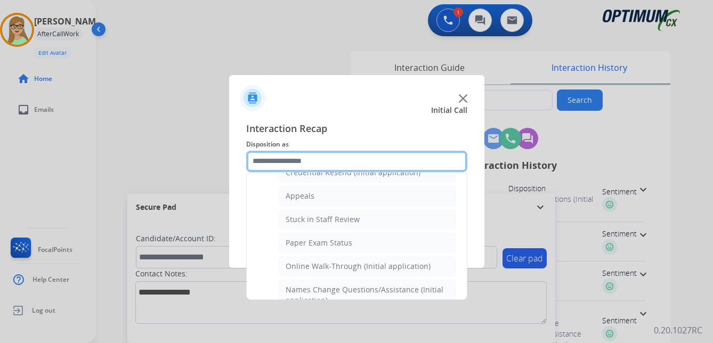
scroll to position [179, 0]
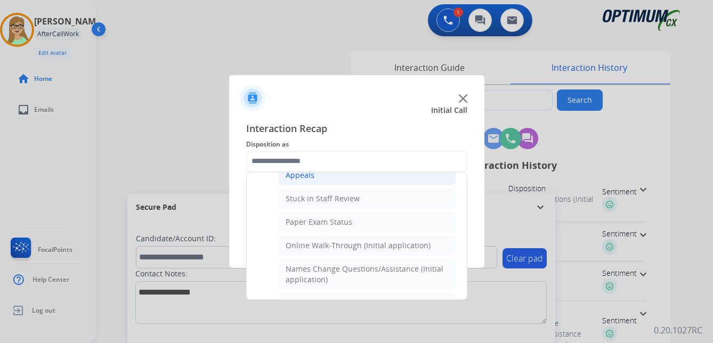
click at [303, 174] on div "Appeals" at bounding box center [299, 175] width 29 height 11
type input "*******"
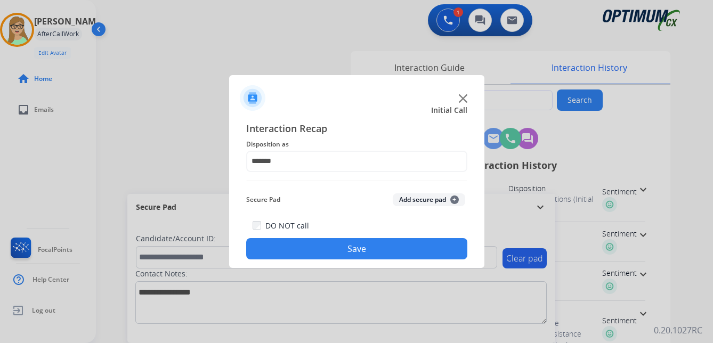
click at [303, 246] on button "Save" at bounding box center [356, 248] width 221 height 21
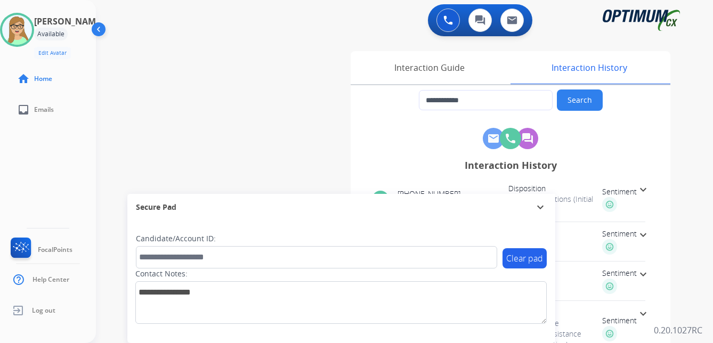
click at [130, 115] on div "**********" at bounding box center [391, 260] width 591 height 444
click at [51, 310] on span "Log out" at bounding box center [43, 310] width 23 height 9
